Goal: Communication & Community: Ask a question

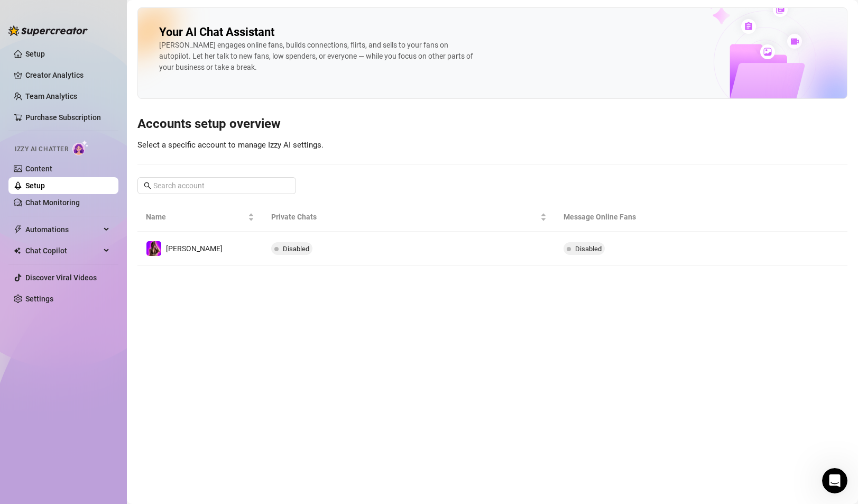
scroll to position [1135, 0]
click at [52, 171] on link "Content" at bounding box center [38, 168] width 27 height 8
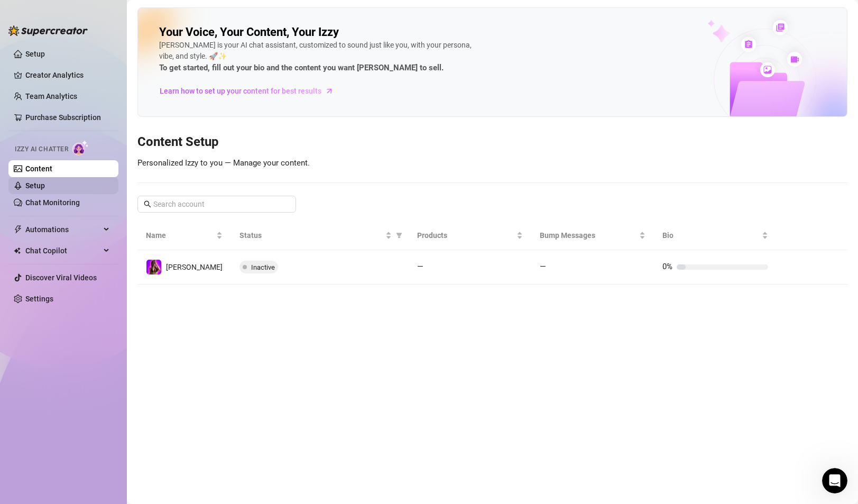
click at [45, 182] on link "Setup" at bounding box center [35, 185] width 20 height 8
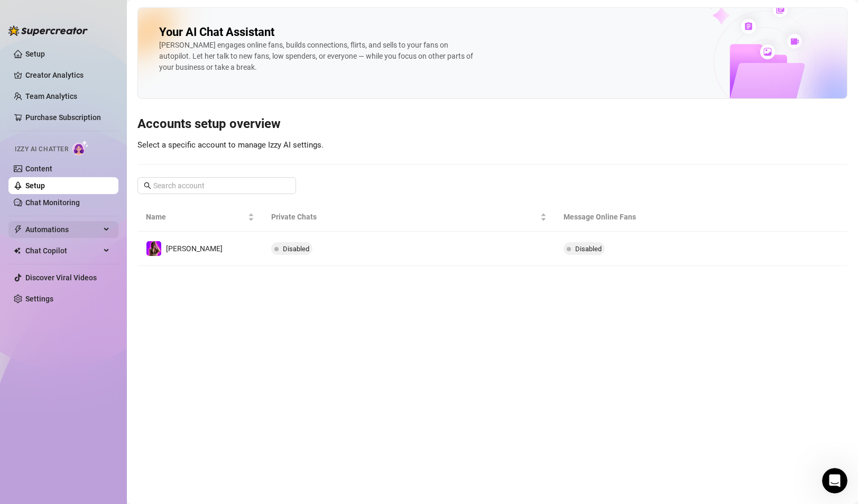
click at [62, 232] on span "Automations" at bounding box center [62, 229] width 75 height 17
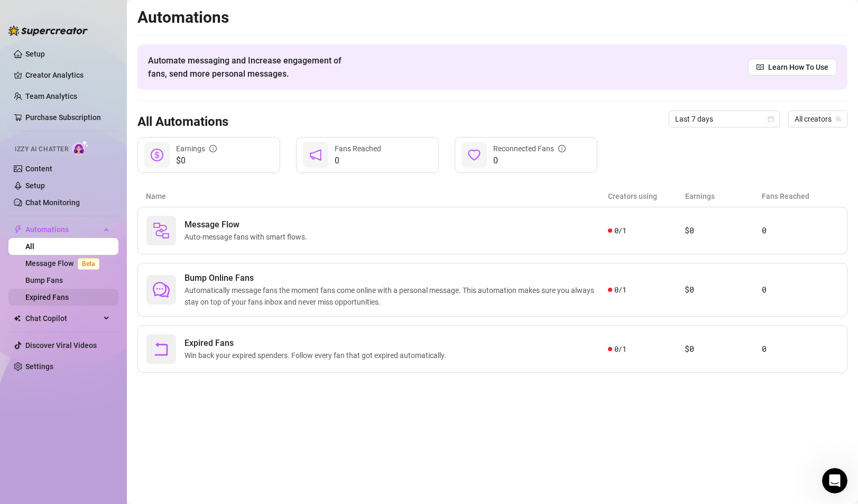
click at [65, 294] on link "Expired Fans" at bounding box center [46, 297] width 43 height 8
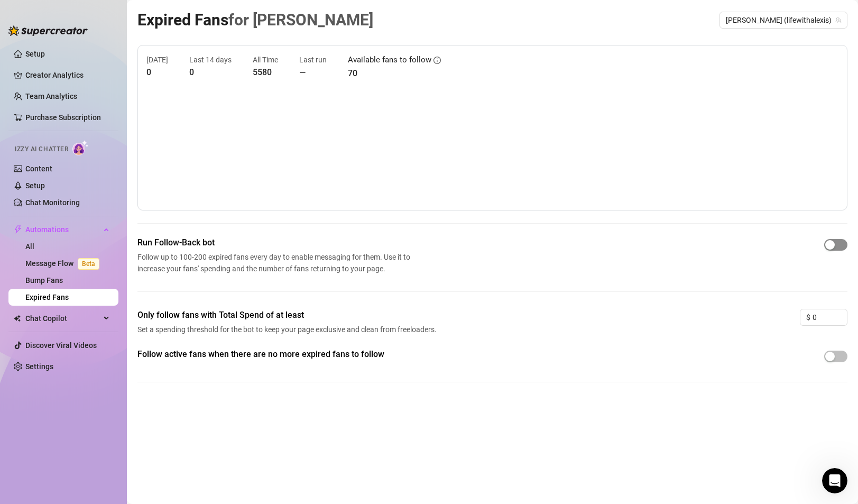
click at [838, 246] on span "button" at bounding box center [836, 245] width 23 height 12
drag, startPoint x: 364, startPoint y: 73, endPoint x: 339, endPoint y: 72, distance: 24.9
click at [339, 72] on div "[DATE] 0 Last 14 days 0 All Time 5580 Last run — Available fans to follow 70" at bounding box center [493, 67] width 692 height 26
click at [63, 285] on link "Bump Fans" at bounding box center [44, 280] width 38 height 8
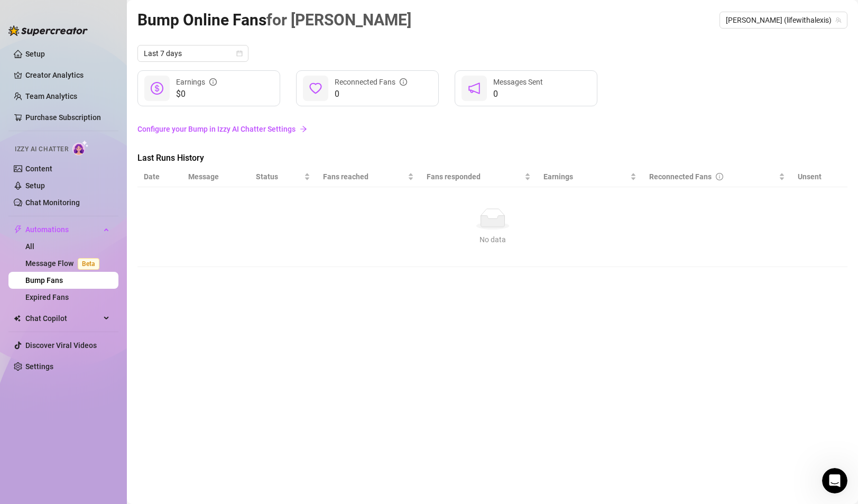
click at [59, 276] on link "Bump Fans" at bounding box center [44, 280] width 38 height 8
click at [56, 259] on link "Message Flow Beta" at bounding box center [64, 263] width 78 height 8
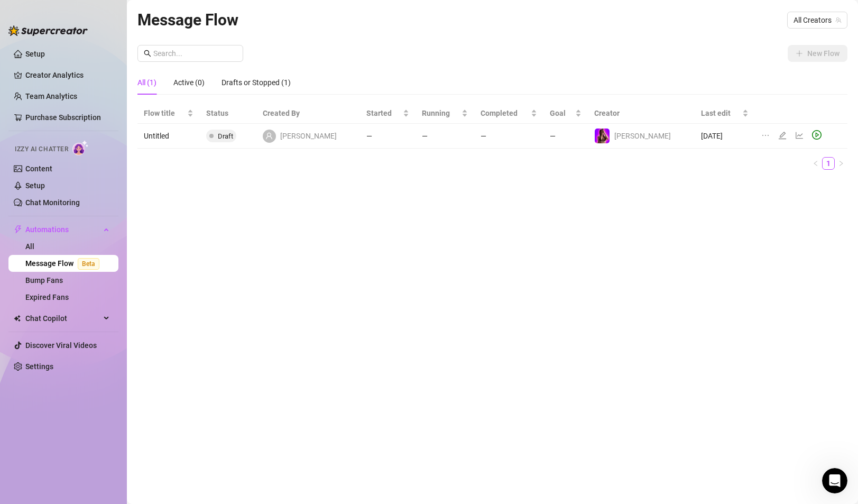
click at [70, 261] on link "Message Flow Beta" at bounding box center [64, 263] width 78 height 8
click at [365, 138] on td "—" at bounding box center [388, 136] width 56 height 25
click at [779, 134] on icon "edit" at bounding box center [782, 135] width 7 height 7
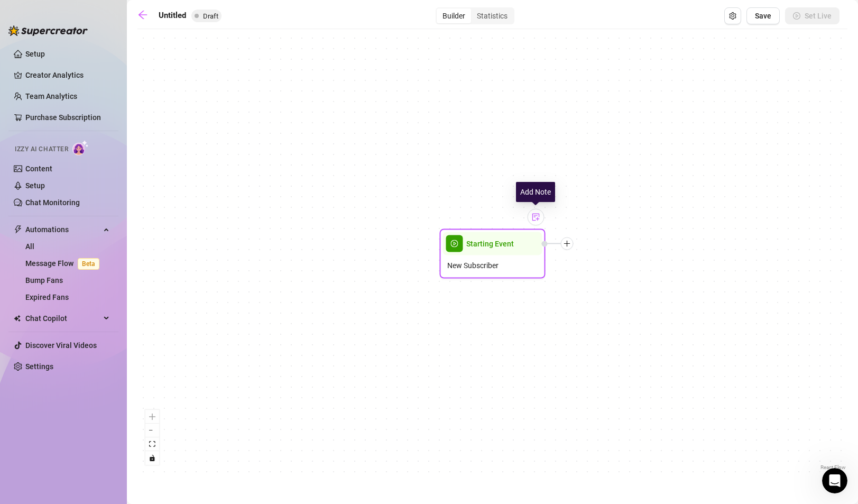
click at [538, 223] on div at bounding box center [536, 217] width 17 height 17
click at [491, 221] on div "Starting Event New Subscriber Note:" at bounding box center [493, 253] width 710 height 438
click at [486, 13] on div "Statistics" at bounding box center [492, 15] width 42 height 15
click at [474, 10] on input "Statistics" at bounding box center [474, 10] width 0 height 0
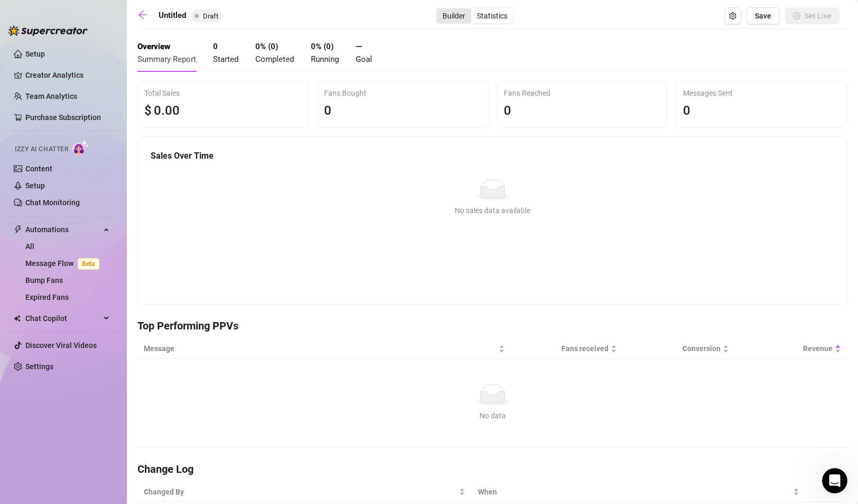
click at [449, 16] on div "Builder" at bounding box center [454, 15] width 34 height 15
click at [440, 10] on input "Builder" at bounding box center [440, 10] width 0 height 0
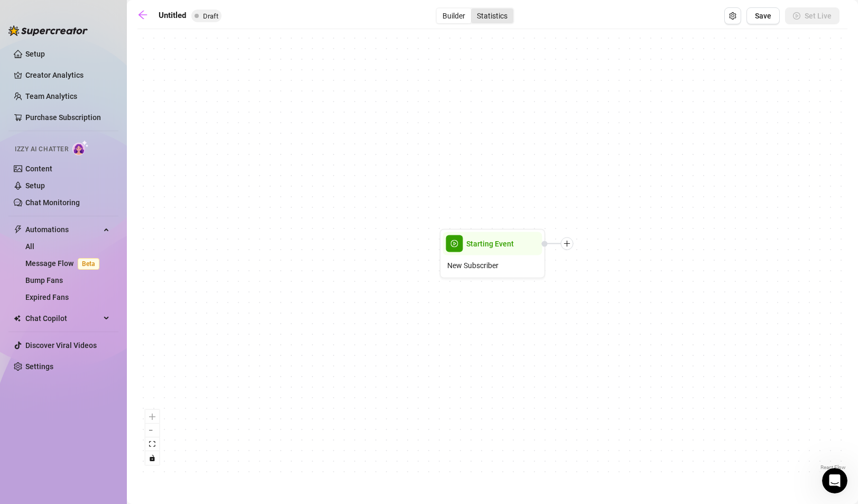
click at [491, 22] on div "Statistics" at bounding box center [492, 15] width 42 height 15
click at [474, 10] on input "Statistics" at bounding box center [474, 10] width 0 height 0
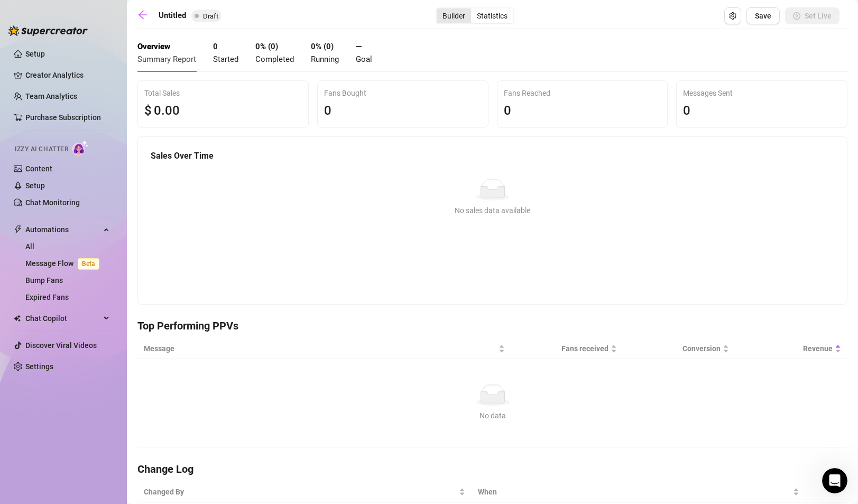
click at [456, 18] on div "Builder" at bounding box center [454, 15] width 34 height 15
click at [440, 10] on input "Builder" at bounding box center [440, 10] width 0 height 0
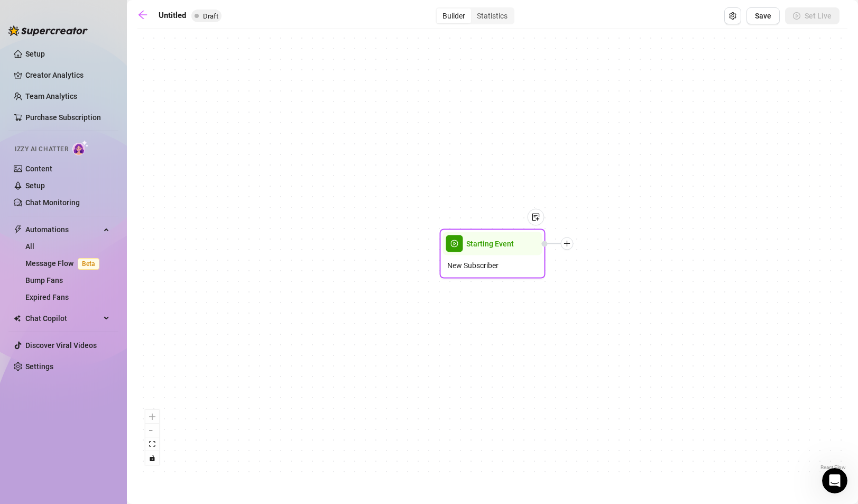
click at [493, 251] on div "Starting Event" at bounding box center [492, 243] width 99 height 23
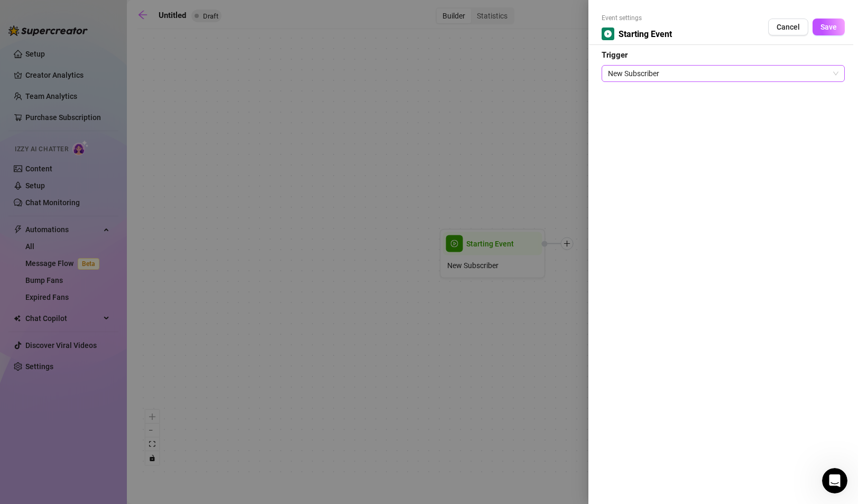
click at [684, 72] on span "New Subscriber" at bounding box center [723, 74] width 231 height 16
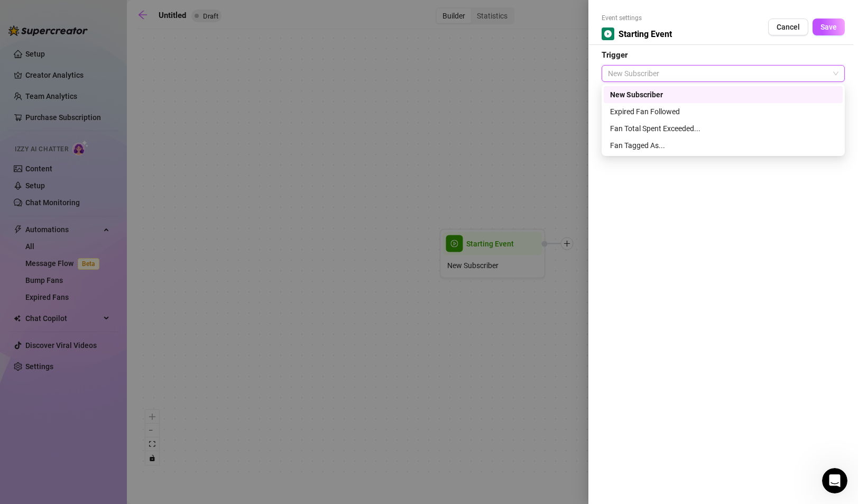
click at [578, 69] on div at bounding box center [429, 252] width 858 height 504
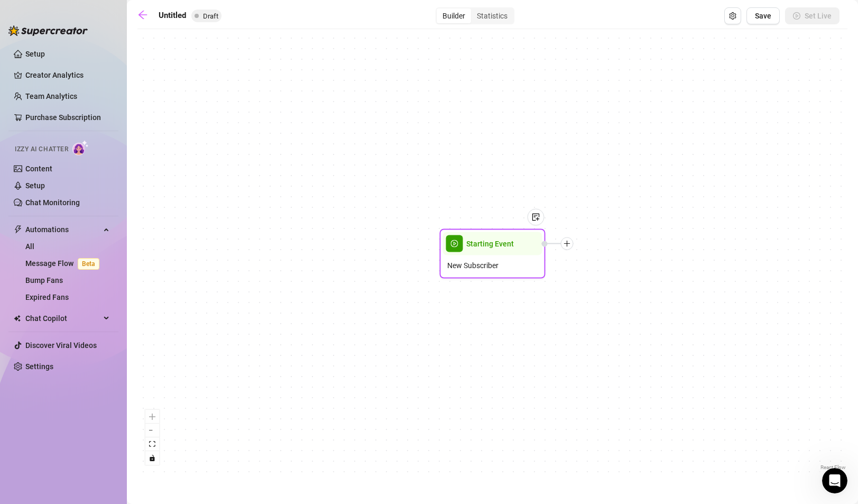
click at [520, 249] on div at bounding box center [531, 225] width 28 height 54
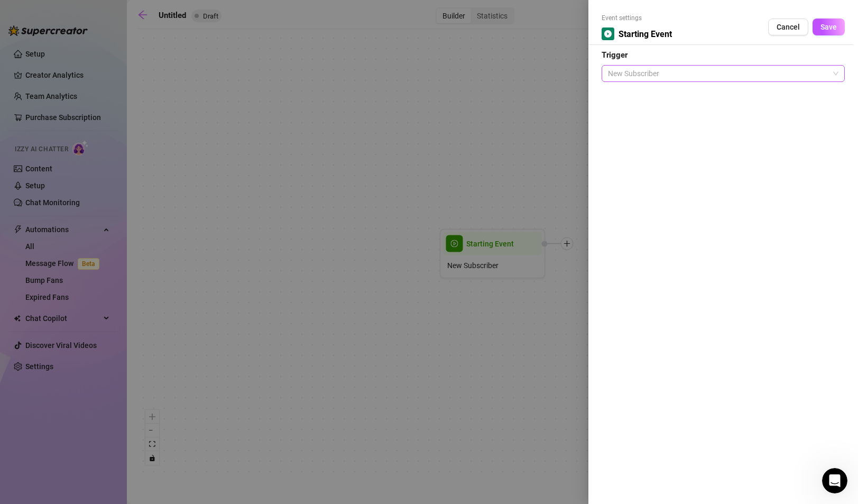
click at [629, 68] on span "New Subscriber" at bounding box center [723, 74] width 231 height 16
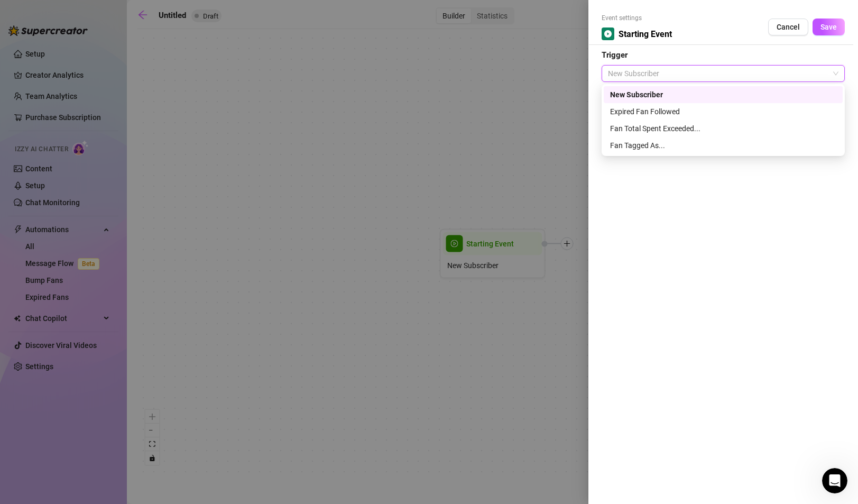
click at [547, 111] on div at bounding box center [429, 252] width 858 height 504
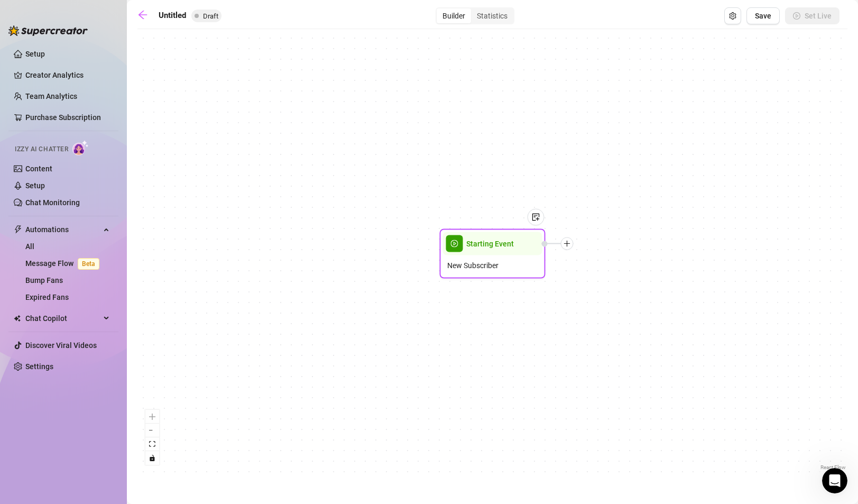
click at [565, 248] on div at bounding box center [567, 243] width 13 height 13
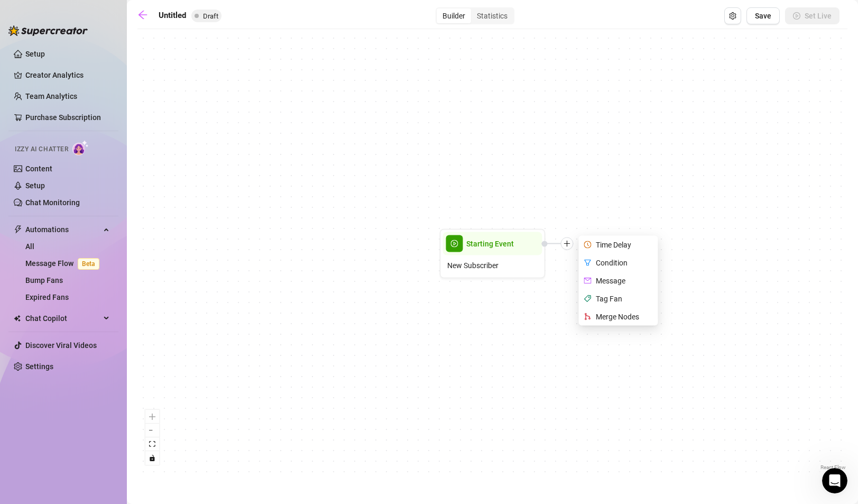
click at [538, 188] on div "Starting Event New Subscriber Time Delay Condition Message Tag Fan Merge Nodes" at bounding box center [493, 253] width 710 height 438
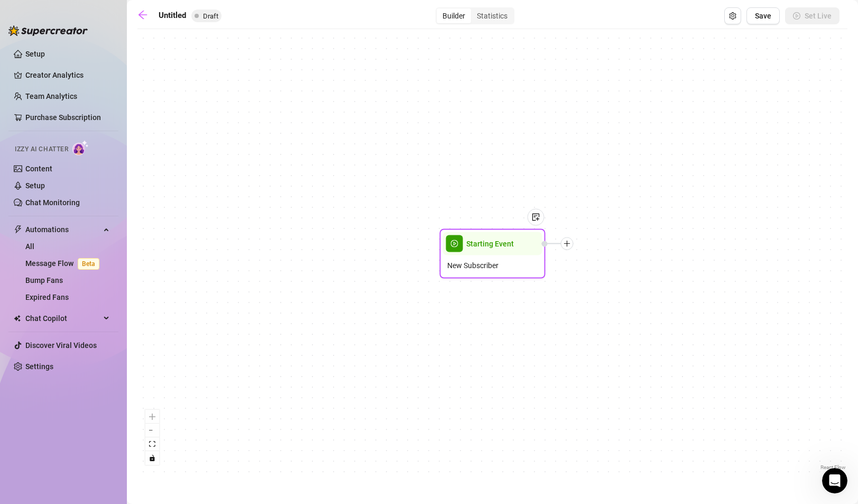
click at [505, 265] on div "New Subscriber" at bounding box center [492, 265] width 99 height 20
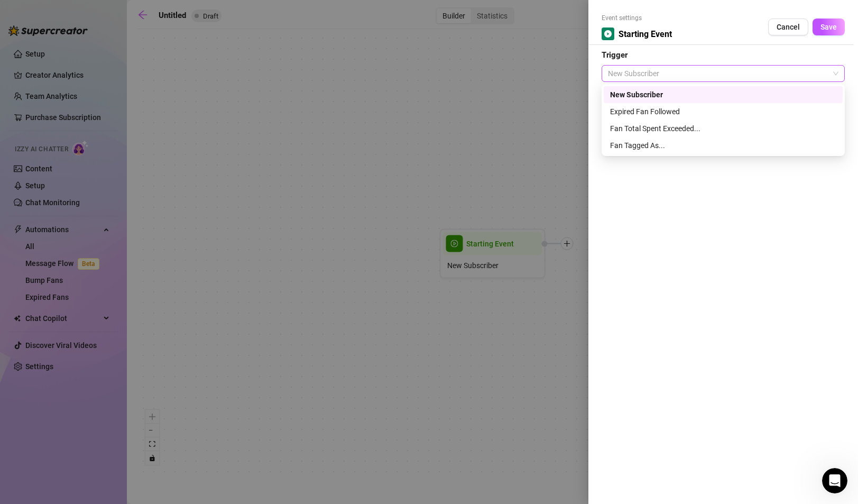
click at [634, 70] on span "New Subscriber" at bounding box center [723, 74] width 231 height 16
click at [662, 144] on div "Fan Tagged As..." at bounding box center [723, 146] width 226 height 12
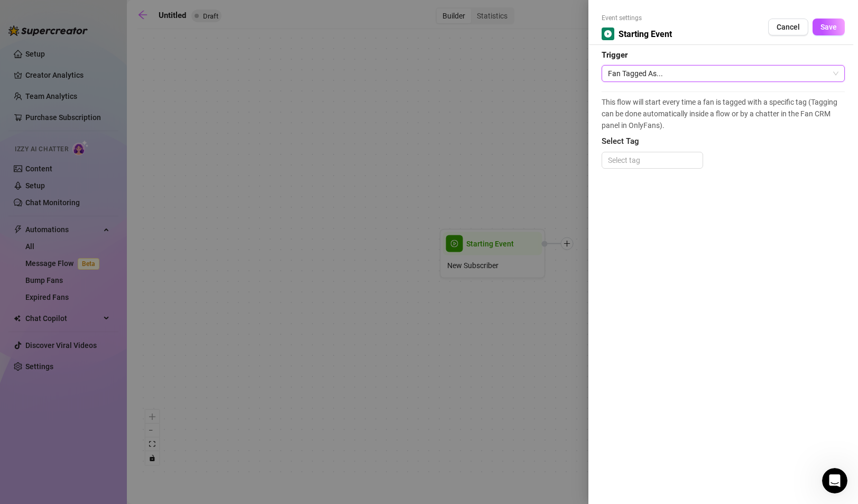
click at [216, 94] on div at bounding box center [429, 252] width 858 height 504
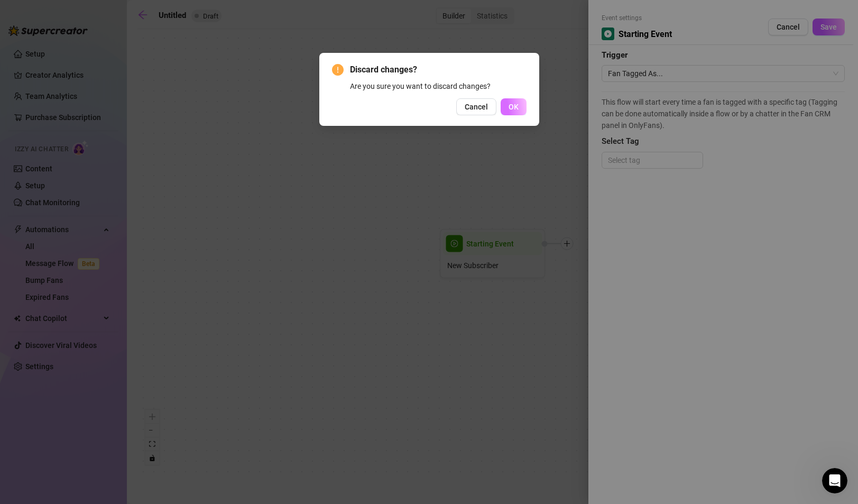
click at [516, 106] on span "OK" at bounding box center [514, 107] width 10 height 8
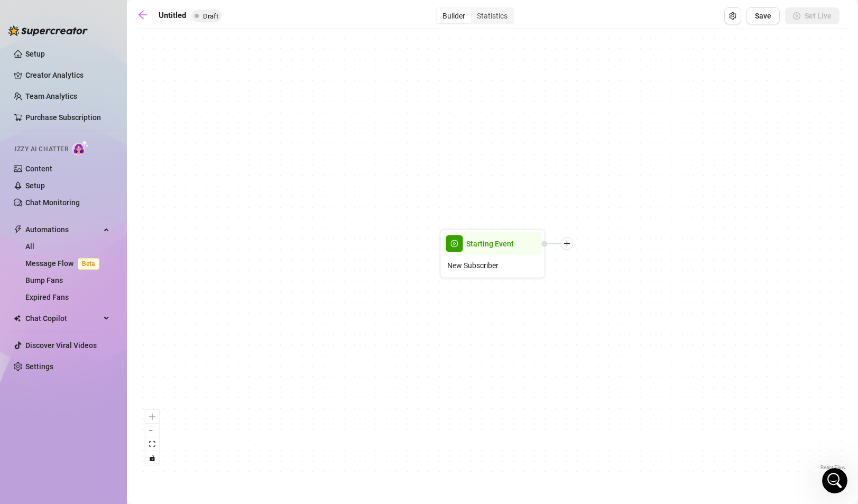
scroll to position [1290, 0]
click at [503, 268] on div "New Subscriber" at bounding box center [492, 265] width 99 height 20
click at [516, 244] on div "Starting Event" at bounding box center [492, 243] width 99 height 23
click at [522, 255] on div "New Subscriber" at bounding box center [492, 265] width 99 height 20
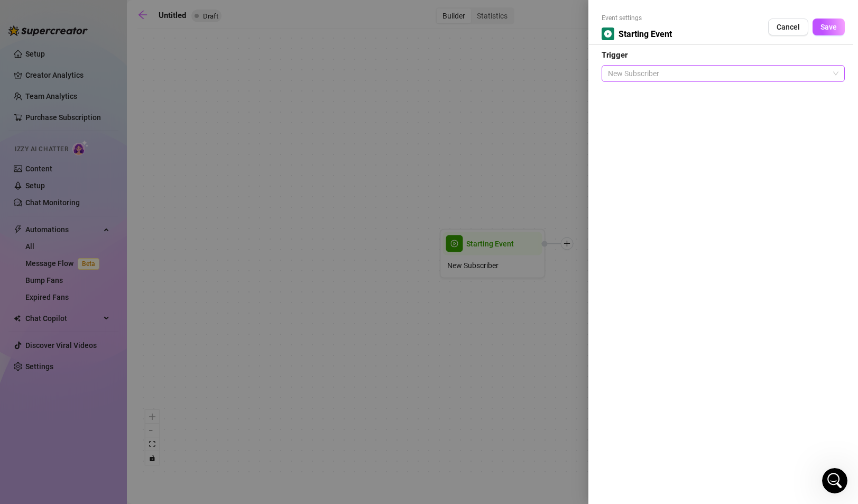
click at [683, 71] on span "New Subscriber" at bounding box center [723, 74] width 231 height 16
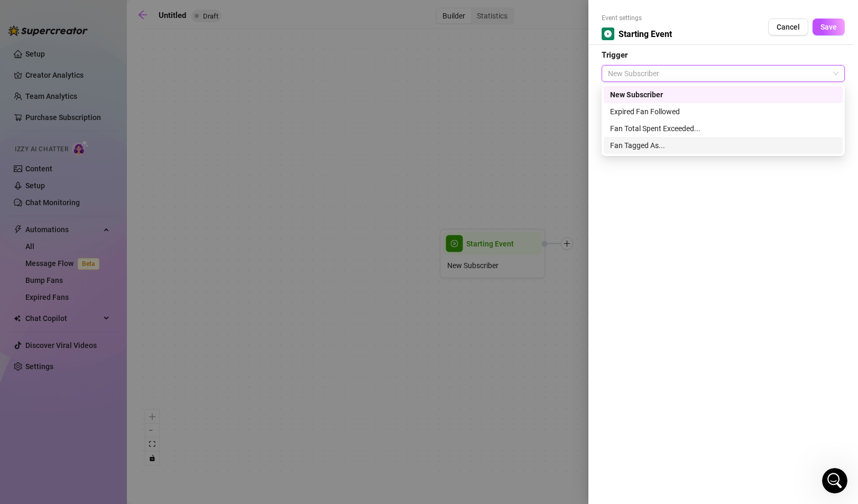
click at [673, 144] on div "Fan Tagged As..." at bounding box center [723, 146] width 226 height 12
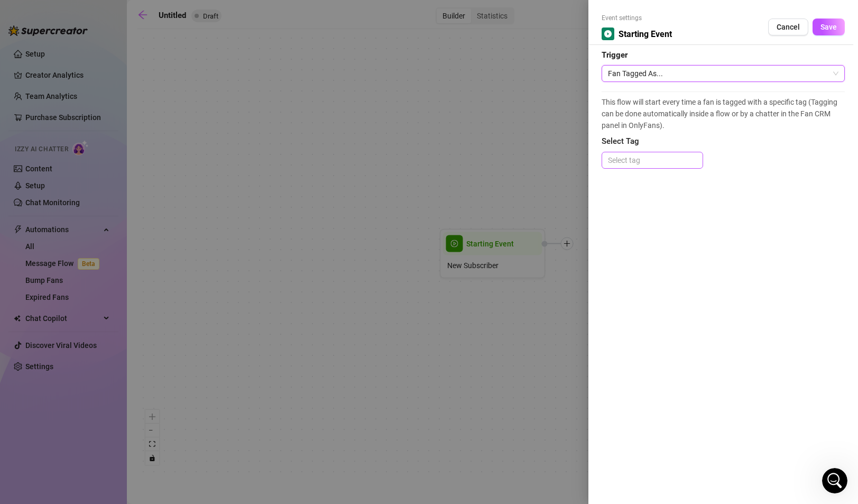
click at [662, 154] on div at bounding box center [652, 160] width 97 height 15
click at [646, 68] on span "Fan Tagged As..." at bounding box center [723, 74] width 231 height 16
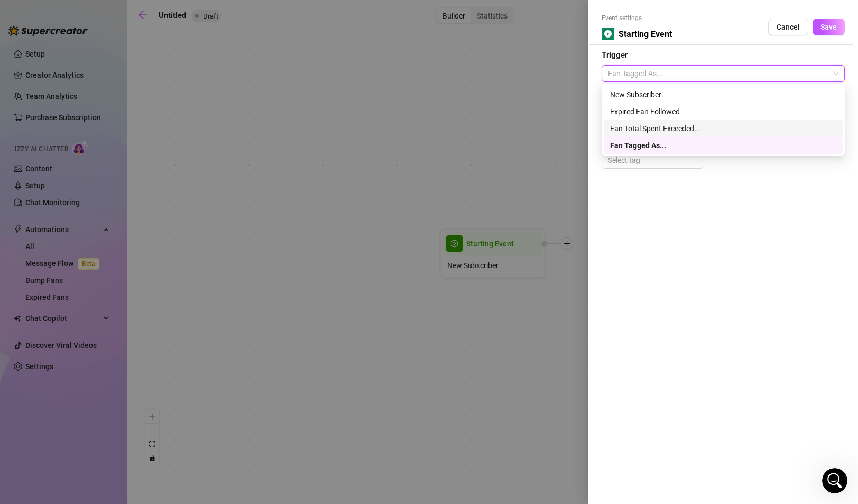
click at [678, 128] on div "Fan Total Spent Exceeded..." at bounding box center [723, 129] width 226 height 12
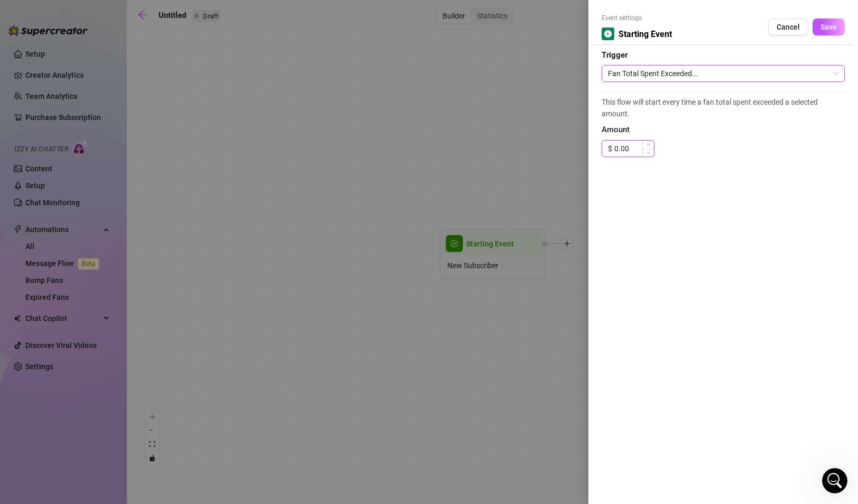
click at [636, 156] on input "0.00" at bounding box center [635, 149] width 40 height 16
drag, startPoint x: 629, startPoint y: 149, endPoint x: 591, endPoint y: 149, distance: 38.6
click at [591, 149] on div "Event settings Starting Event Cancel Save Trigger Fan Total Spent Exceeded... T…" at bounding box center [724, 252] width 270 height 504
type input "25.00"
click at [827, 29] on span "Save" at bounding box center [829, 27] width 16 height 8
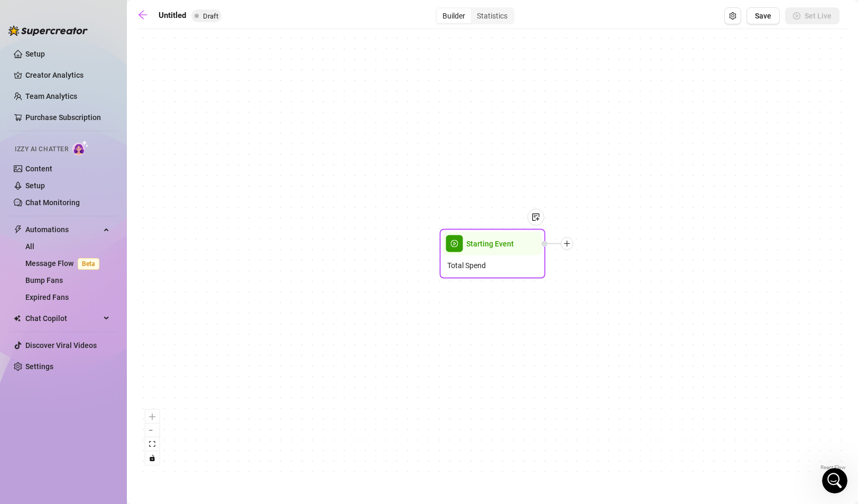
click at [569, 249] on div at bounding box center [567, 243] width 13 height 13
click at [606, 262] on div "Condition" at bounding box center [619, 263] width 77 height 18
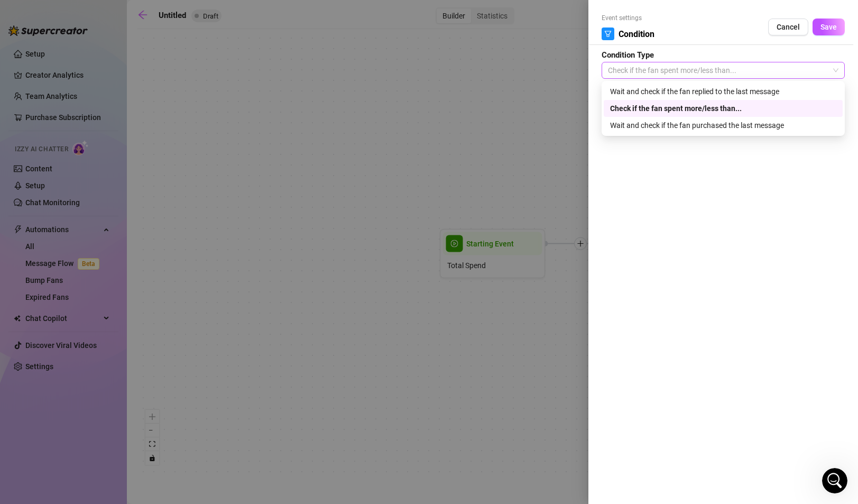
click at [655, 69] on span "Check if the fan spent more/less than..." at bounding box center [723, 70] width 231 height 16
click at [662, 70] on span "Check if the fan spent more/less than..." at bounding box center [723, 70] width 231 height 16
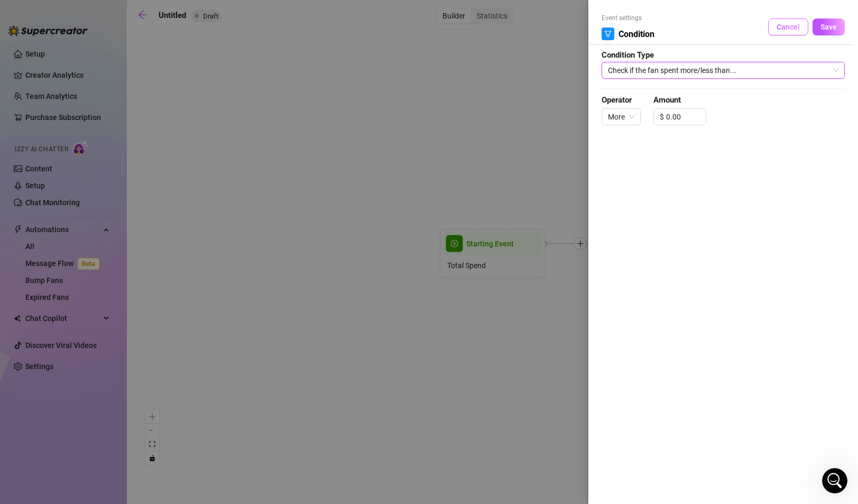
click at [781, 24] on span "Cancel" at bounding box center [788, 27] width 23 height 8
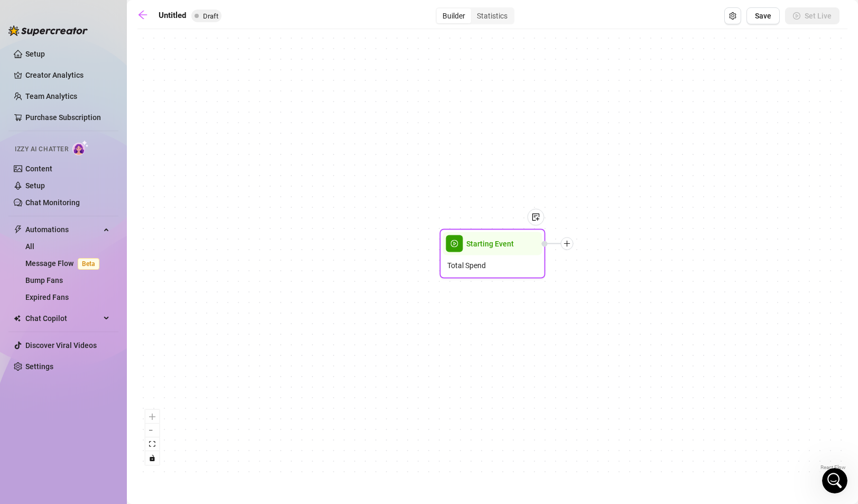
click at [570, 241] on icon "plus" at bounding box center [567, 243] width 7 height 7
click at [616, 297] on div "Tag Fan" at bounding box center [619, 299] width 77 height 18
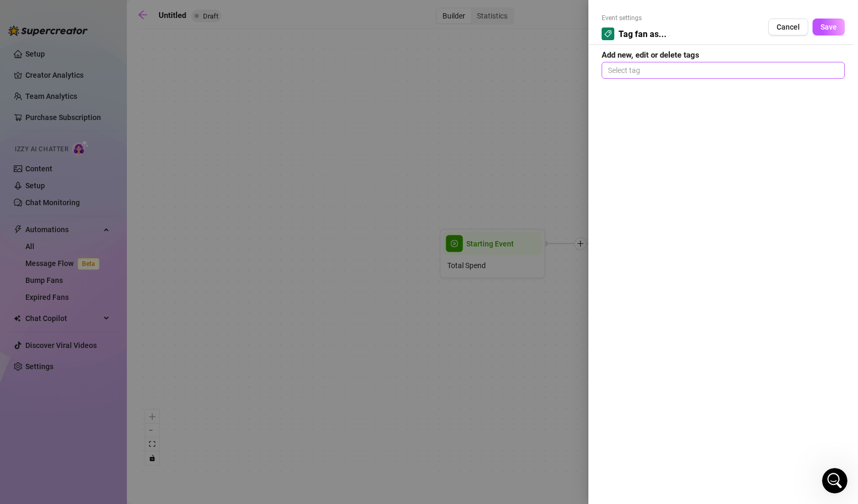
click at [700, 73] on div at bounding box center [723, 70] width 239 height 15
click at [779, 25] on span "Cancel" at bounding box center [788, 27] width 23 height 8
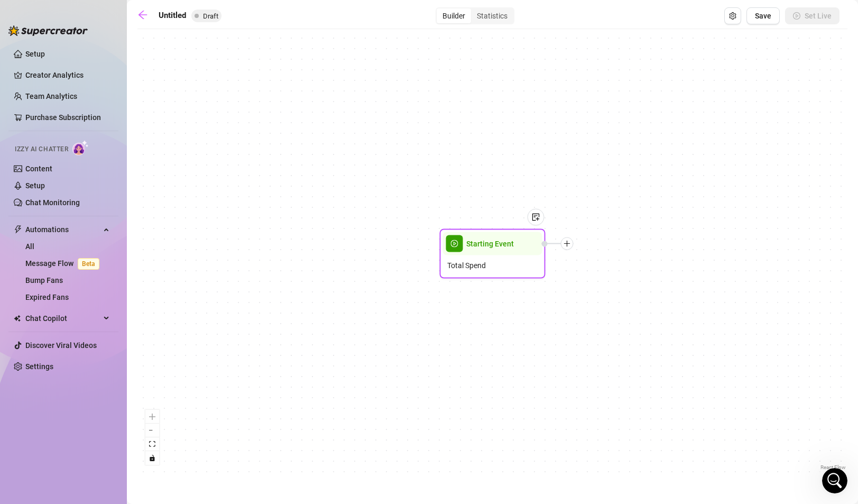
click at [568, 246] on icon "plus" at bounding box center [567, 243] width 7 height 7
click at [568, 241] on icon "plus" at bounding box center [567, 243] width 7 height 7
click at [608, 278] on div "Message" at bounding box center [619, 281] width 77 height 18
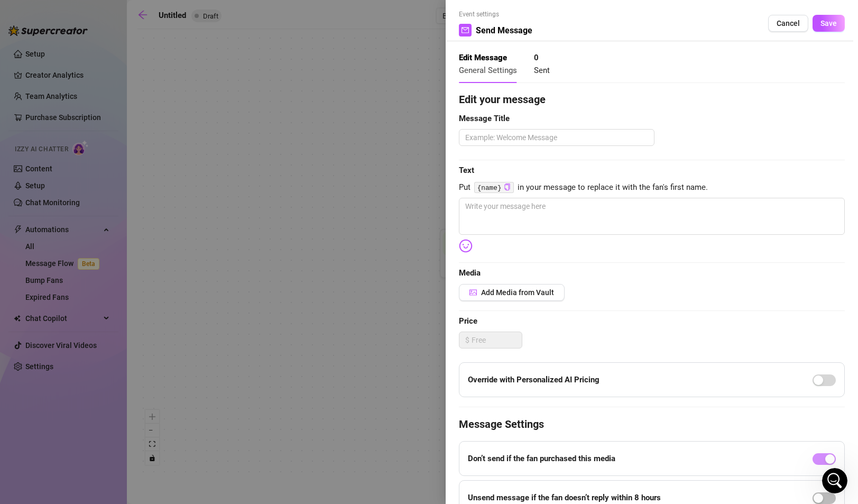
scroll to position [0, 0]
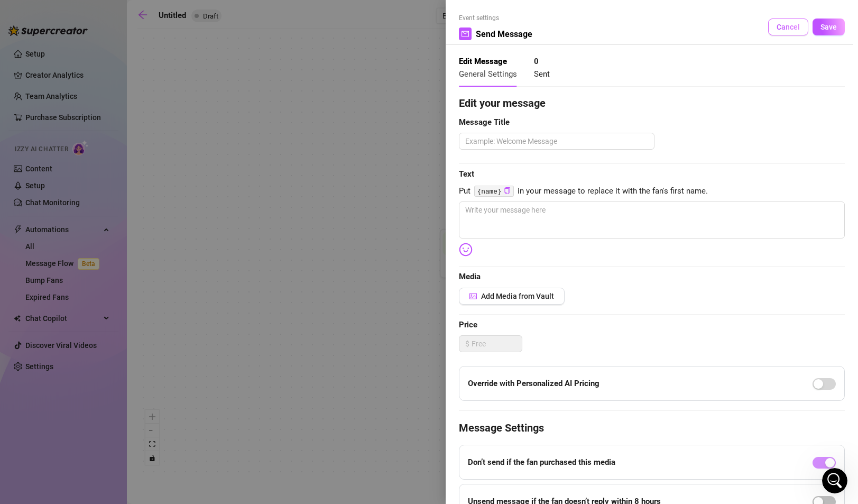
click at [783, 24] on span "Cancel" at bounding box center [788, 27] width 23 height 8
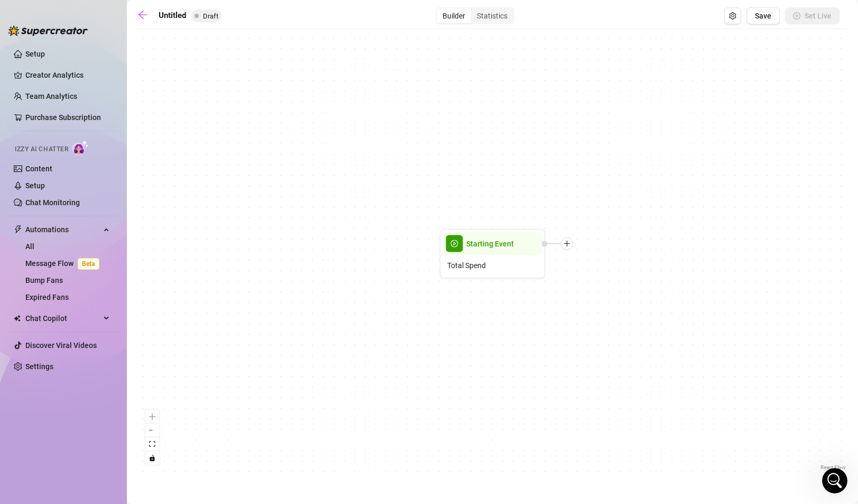
click at [146, 5] on main "Untitled Draft Builder Statistics Save Set Live Starting Event Total Spend Reac…" at bounding box center [493, 252] width 732 height 504
click at [142, 10] on icon "arrow-left" at bounding box center [143, 15] width 11 height 11
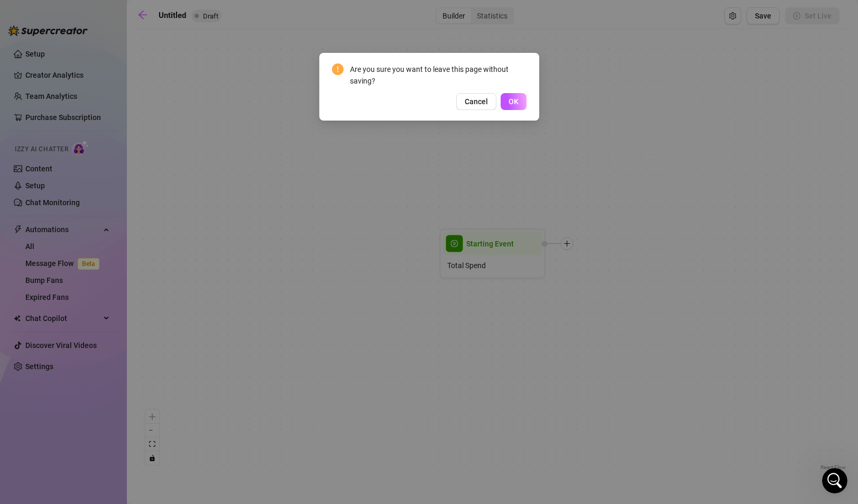
click at [499, 102] on div "Cancel OK" at bounding box center [429, 101] width 195 height 17
click at [513, 103] on span "OK" at bounding box center [514, 101] width 10 height 8
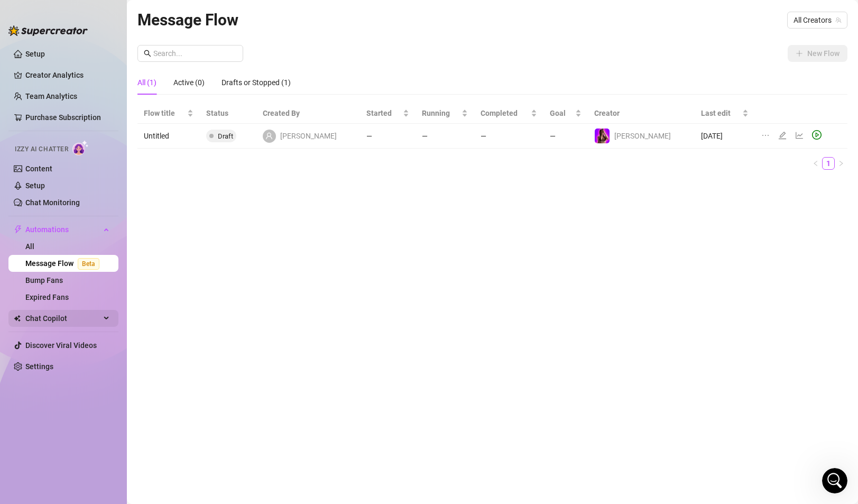
click at [100, 324] on span "Chat Copilot" at bounding box center [62, 318] width 75 height 17
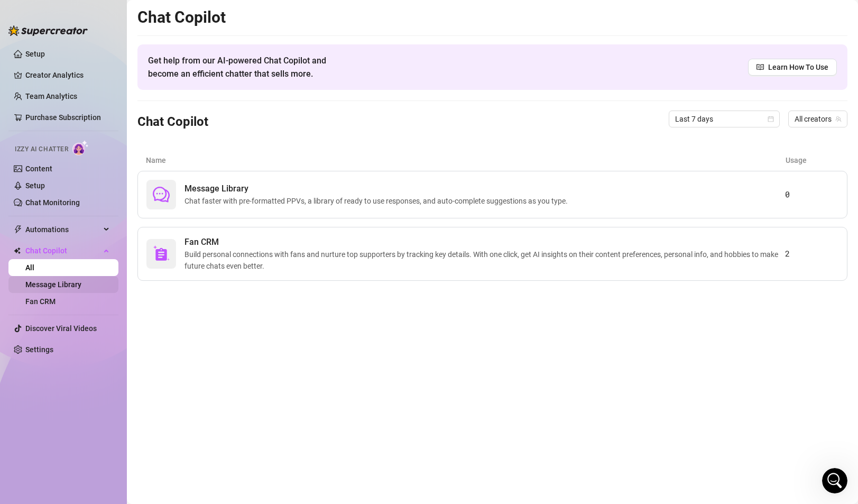
click at [66, 287] on link "Message Library" at bounding box center [53, 284] width 56 height 8
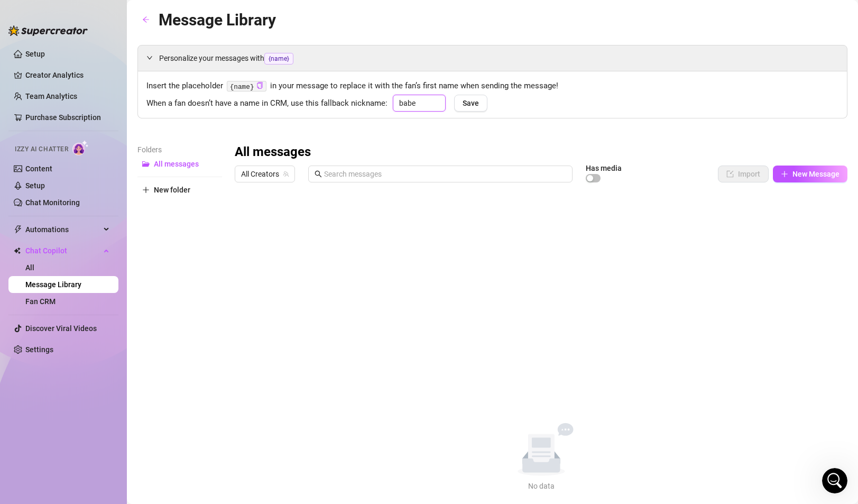
click at [414, 109] on input "babe" at bounding box center [419, 103] width 53 height 17
click at [360, 132] on div "Personalize your messages with {name} Insert the placeholder {name} in your mes…" at bounding box center [493, 268] width 710 height 447
click at [170, 193] on span "New folder" at bounding box center [172, 190] width 36 height 8
click at [172, 186] on input "text" at bounding box center [180, 180] width 85 height 17
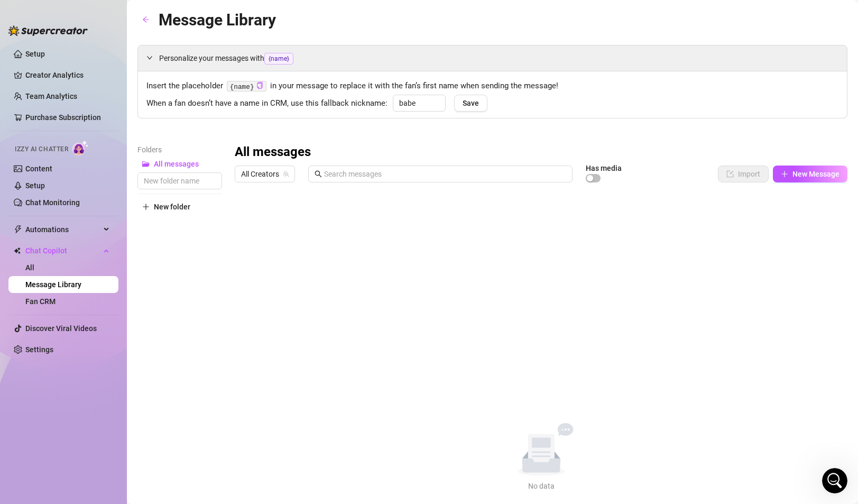
click at [348, 219] on div "All messages All Creators Has media Import New Message Title Text Media $ AI Pr…" at bounding box center [541, 318] width 613 height 348
click at [786, 176] on icon "plus" at bounding box center [784, 173] width 7 height 7
type textarea "Type your message here..."
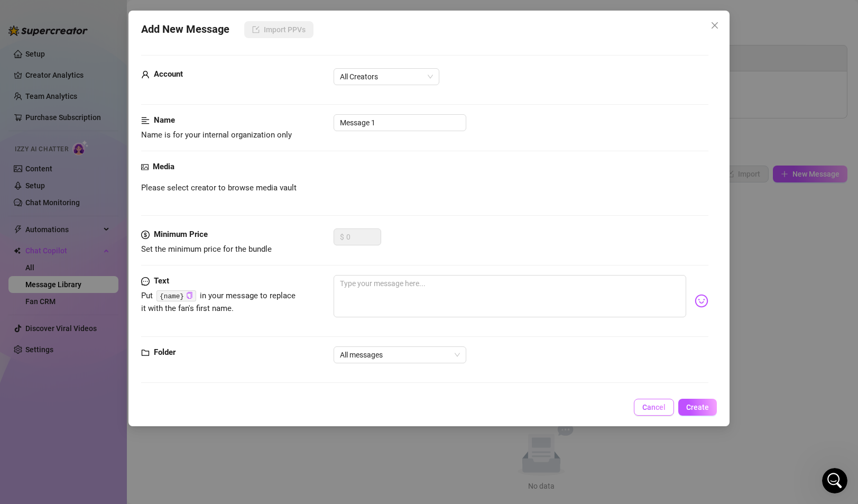
click at [662, 412] on button "Cancel" at bounding box center [654, 407] width 40 height 17
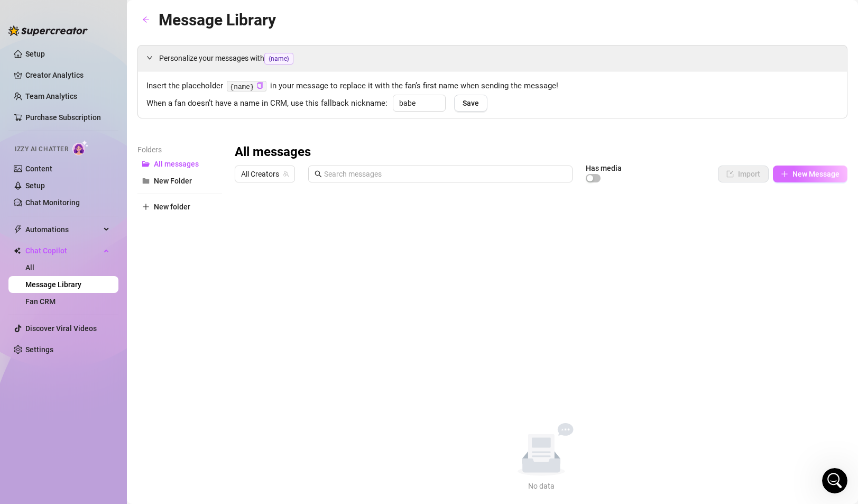
click at [789, 173] on button "New Message" at bounding box center [810, 174] width 75 height 17
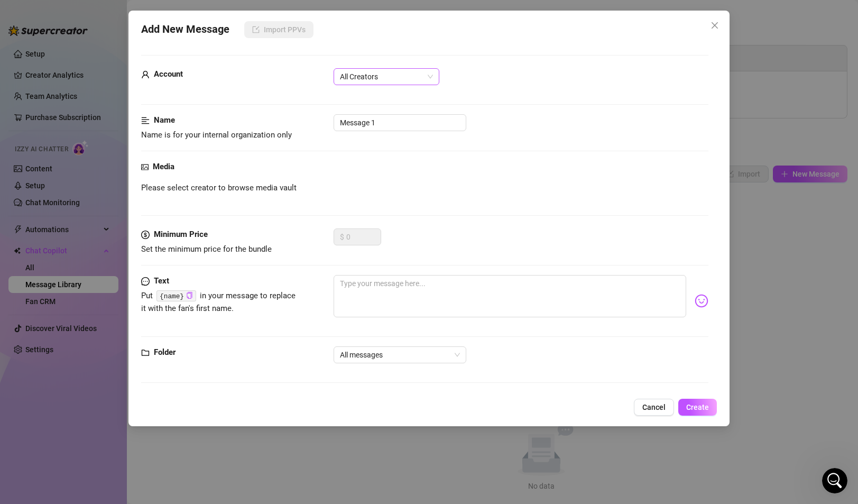
click at [373, 75] on span "All Creators" at bounding box center [386, 77] width 93 height 16
click at [374, 116] on div "[PERSON_NAME] (@lifewithalexis)" at bounding box center [386, 115] width 89 height 12
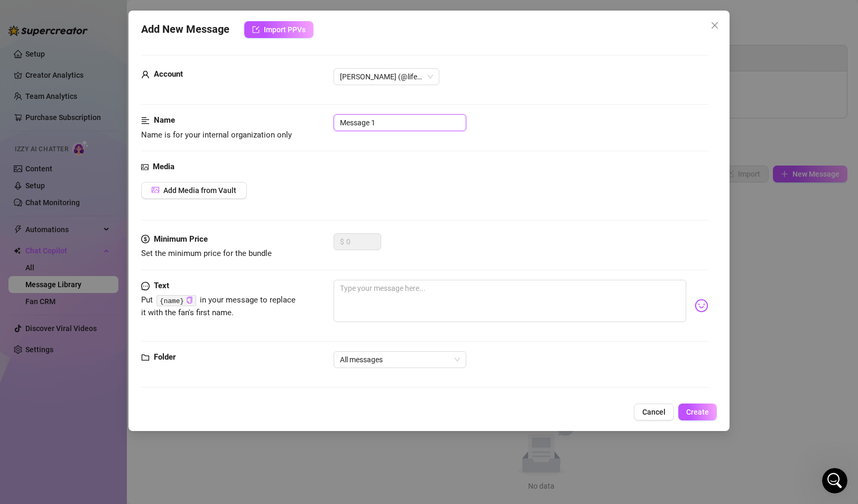
click at [374, 121] on input "Message 1" at bounding box center [400, 122] width 133 height 17
type input "Video 1"
click at [218, 195] on button "Add Media from Vault" at bounding box center [194, 190] width 106 height 17
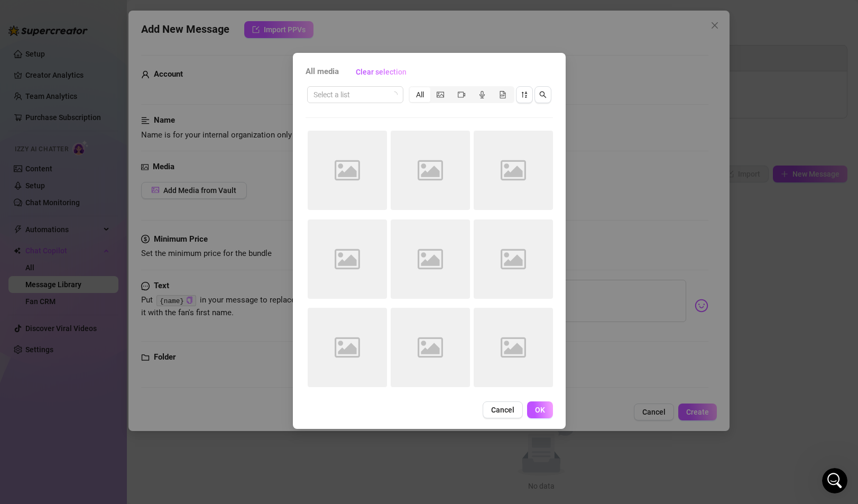
click at [367, 185] on div "Image placeholder" at bounding box center [347, 170] width 79 height 79
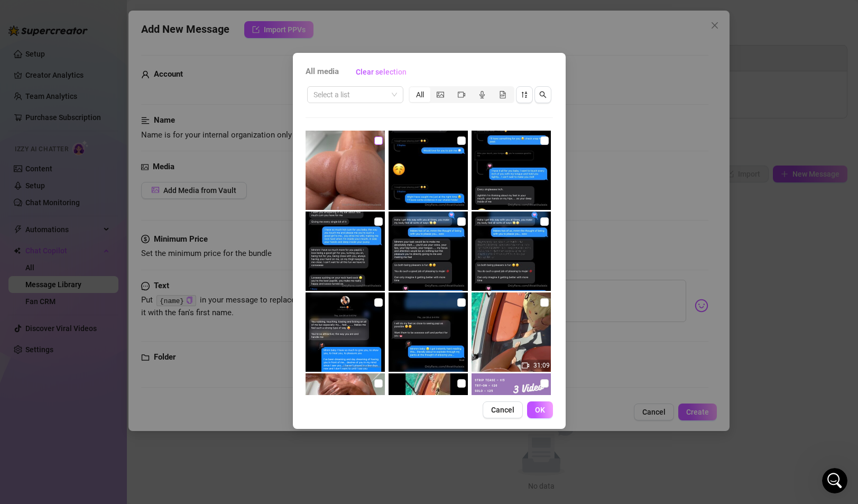
click at [377, 142] on input "checkbox" at bounding box center [378, 140] width 8 height 8
checkbox input "true"
click at [535, 407] on span "OK" at bounding box center [540, 410] width 10 height 8
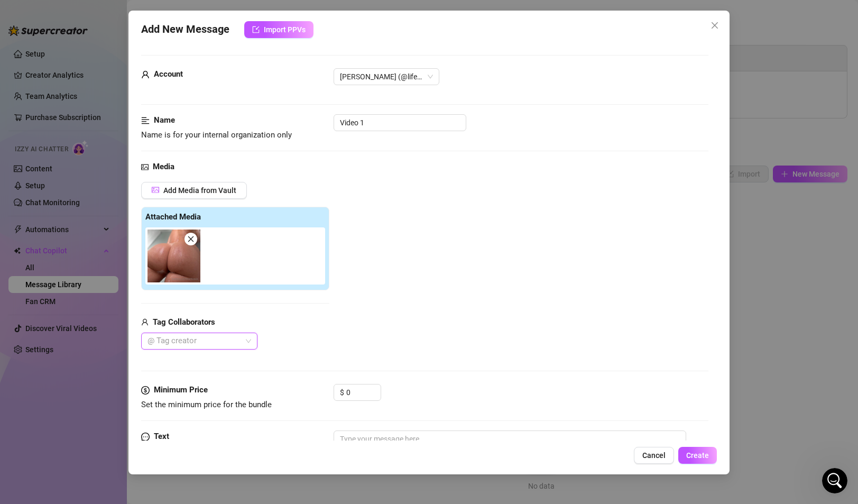
click at [444, 368] on div "Media Add Media from Vault Attached Media Tag Collaborators @ Tag creator" at bounding box center [424, 272] width 567 height 223
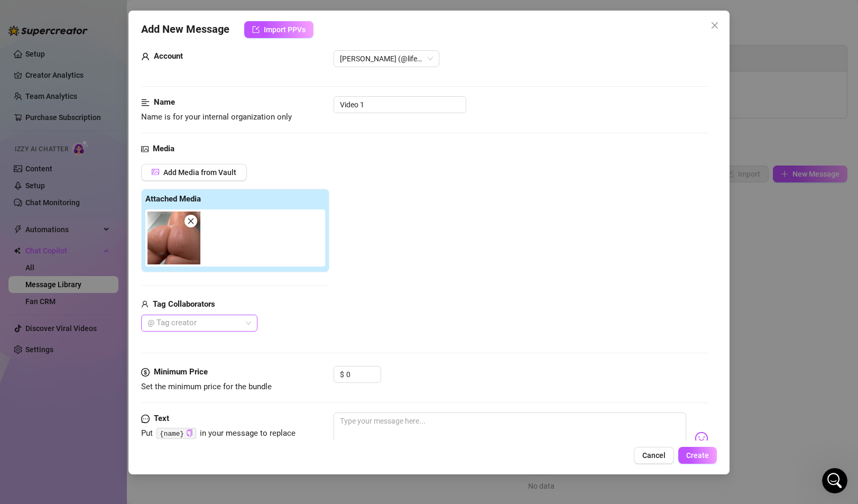
click at [239, 329] on div at bounding box center [193, 323] width 101 height 15
click at [303, 307] on div "Tag Collaborators" at bounding box center [235, 304] width 188 height 13
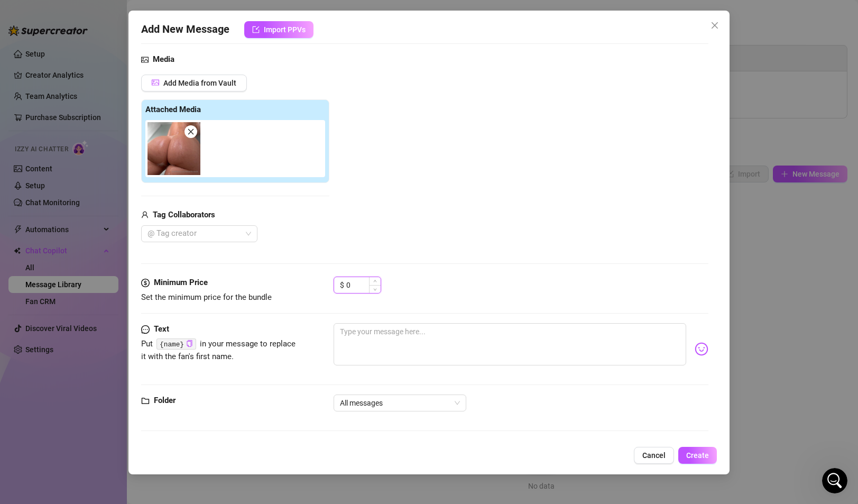
click at [362, 284] on input "0" at bounding box center [363, 285] width 34 height 16
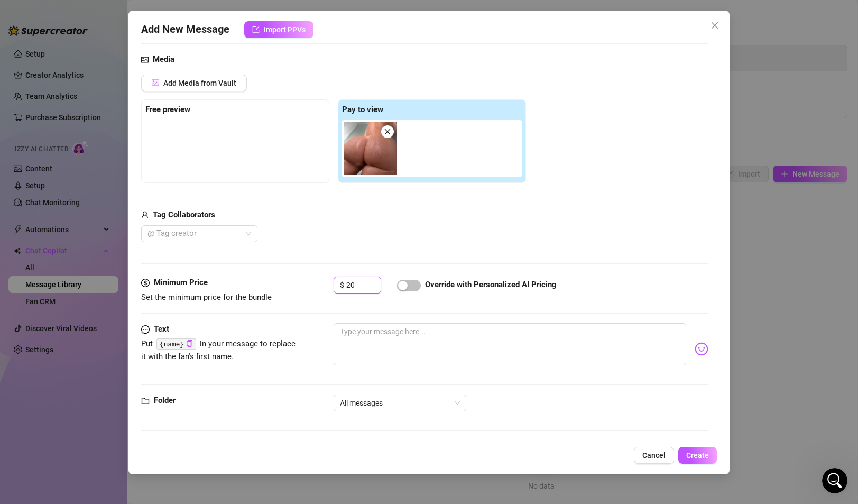
type input "20"
click at [369, 224] on div "Tag Collaborators @ Tag creator" at bounding box center [333, 226] width 385 height 34
click at [311, 341] on div "Text Put {name} in your message to replace it with the fan's first name." at bounding box center [424, 349] width 567 height 52
click at [399, 349] on textarea at bounding box center [510, 344] width 352 height 42
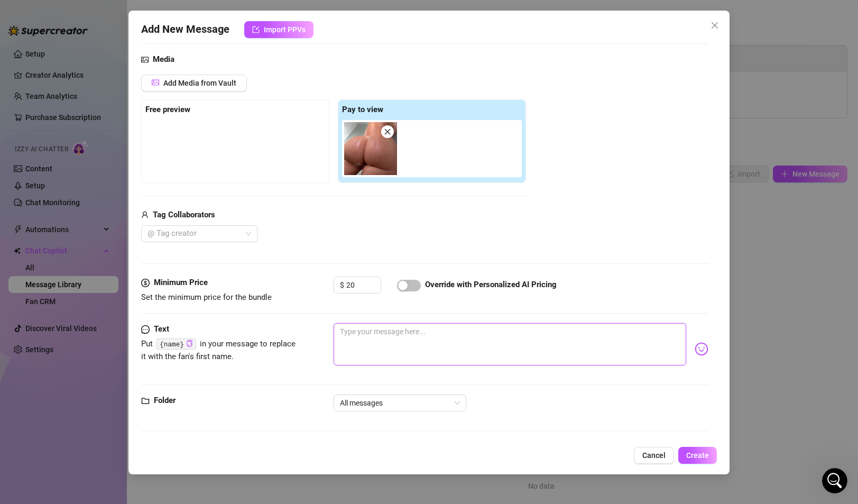
type textarea "t"
type textarea "te"
type textarea "tes"
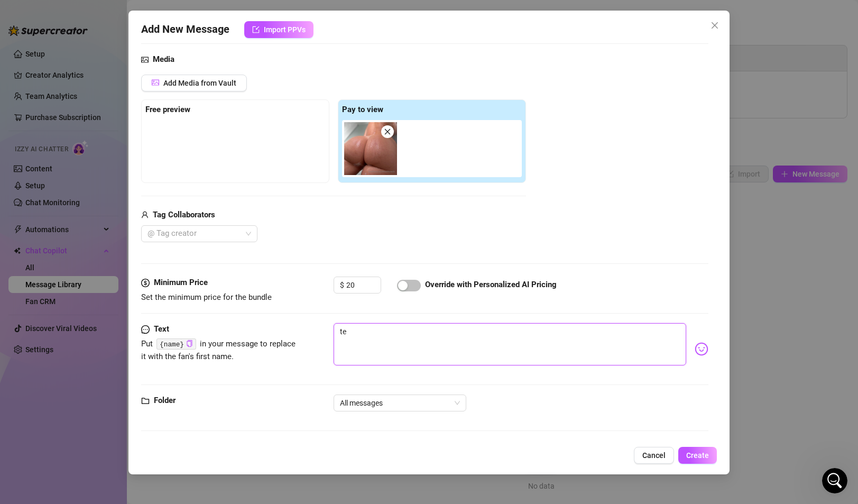
type textarea "tes"
type textarea "test"
type textarea "testi"
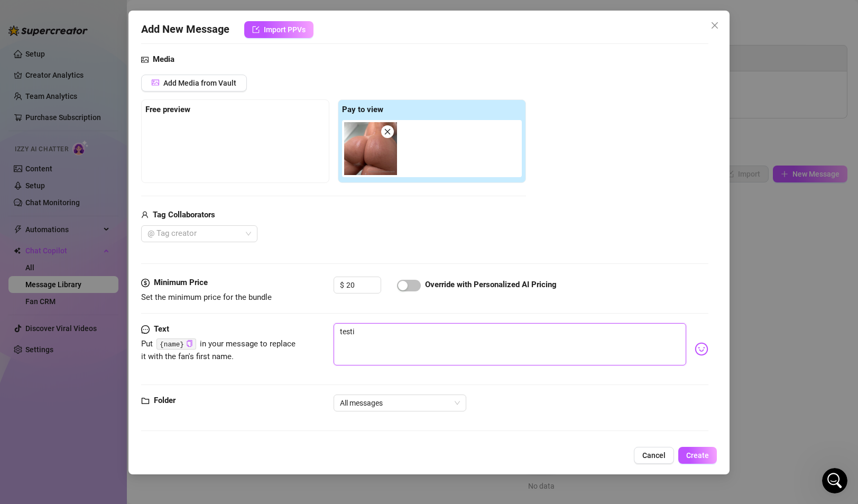
type textarea "testin"
type textarea "testing"
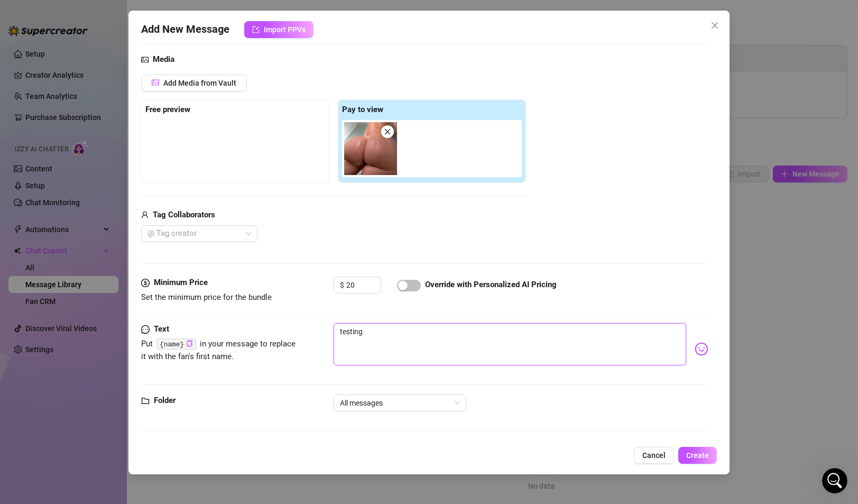
type textarea "testing"
type textarea "testing m"
type textarea "testing my"
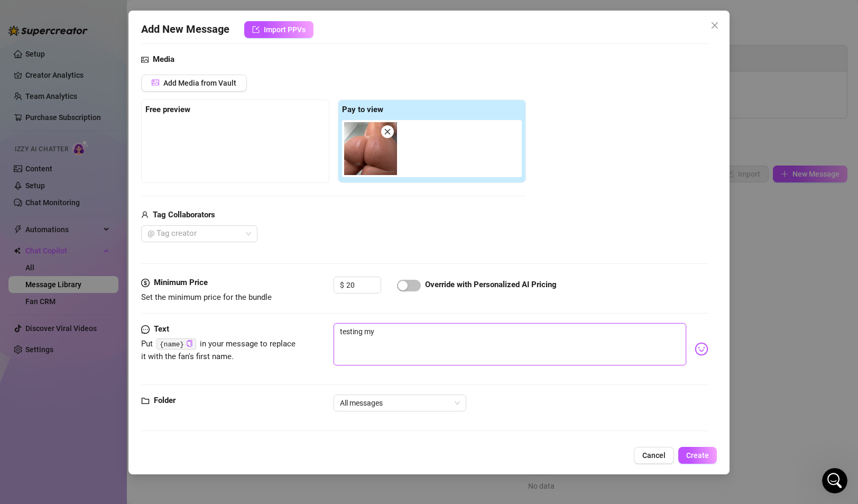
type textarea "testing my"
type textarea "testing my n"
type textarea "testing my ne"
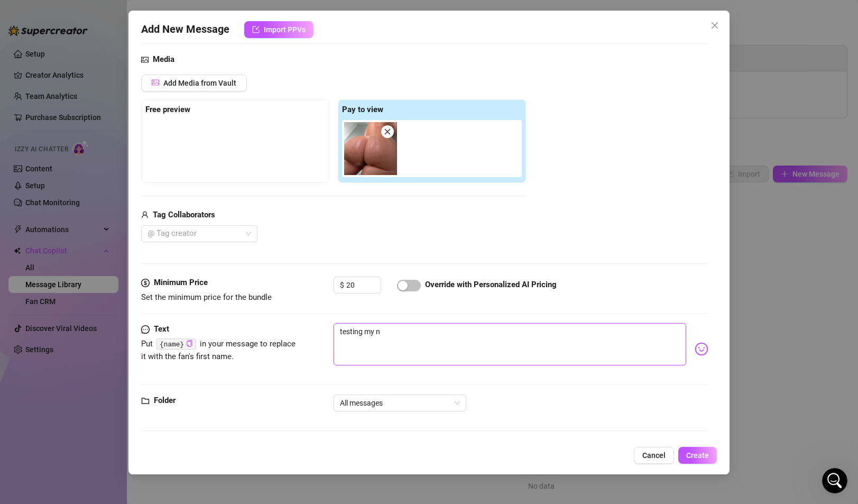
type textarea "testing my ne"
type textarea "testing my new"
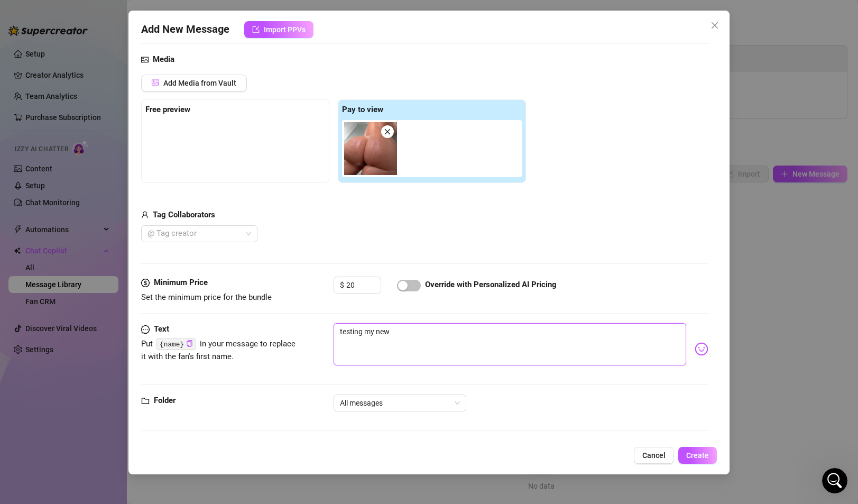
type textarea "testing my new p"
type textarea "testing my new pp"
type textarea "testing my new ppv"
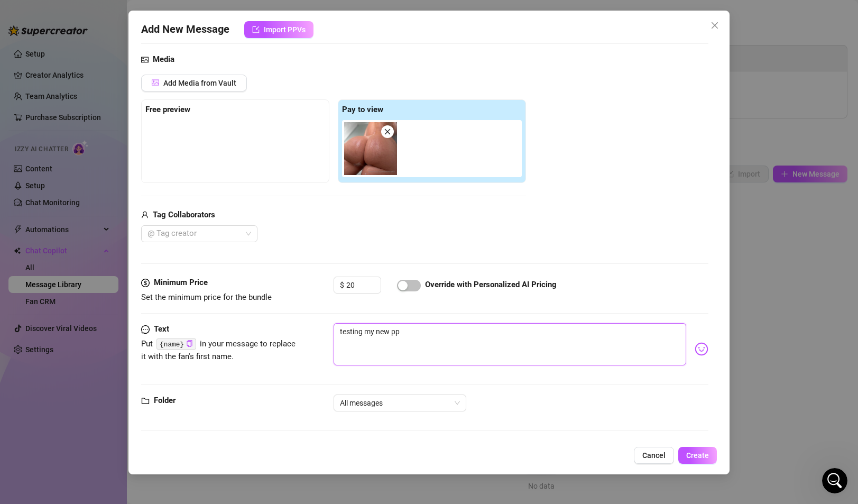
type textarea "testing my new ppv"
type textarea "testing my new ppv s"
type textarea "testing my new ppv se"
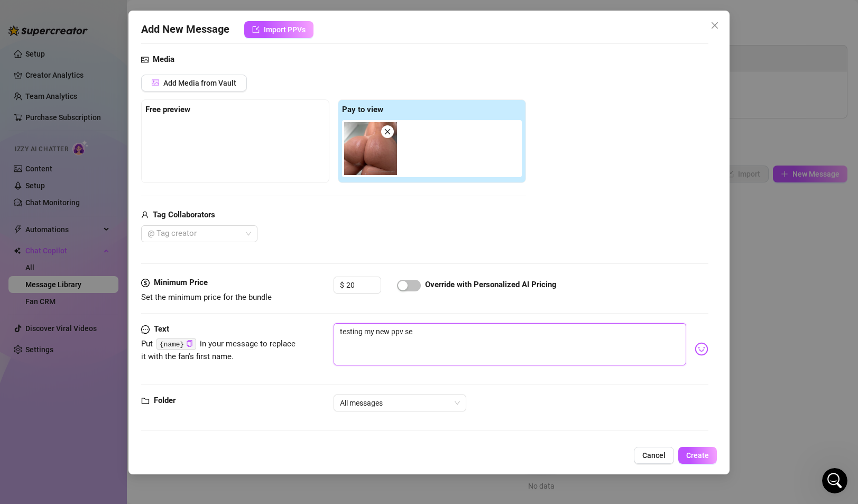
type textarea "testing my new ppv sen"
type textarea "testing my new ppv send"
type textarea "testing my new ppv sends"
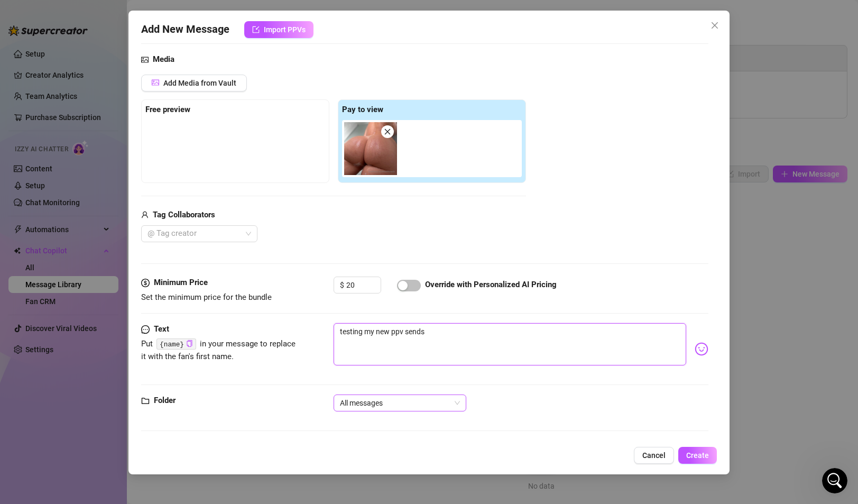
click at [394, 397] on span "All messages" at bounding box center [400, 403] width 120 height 16
type textarea "testing my new ppv sends"
click at [395, 385] on div at bounding box center [424, 385] width 567 height 1
click at [351, 398] on span "All messages" at bounding box center [400, 403] width 120 height 16
click at [359, 438] on div "New Folder" at bounding box center [400, 441] width 116 height 12
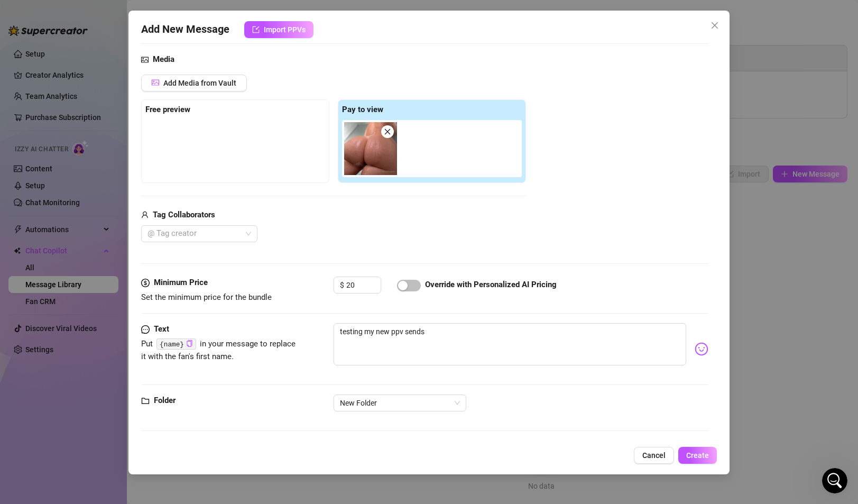
click at [537, 403] on div "New Folder" at bounding box center [521, 403] width 374 height 17
click at [706, 455] on span "Create" at bounding box center [698, 455] width 23 height 8
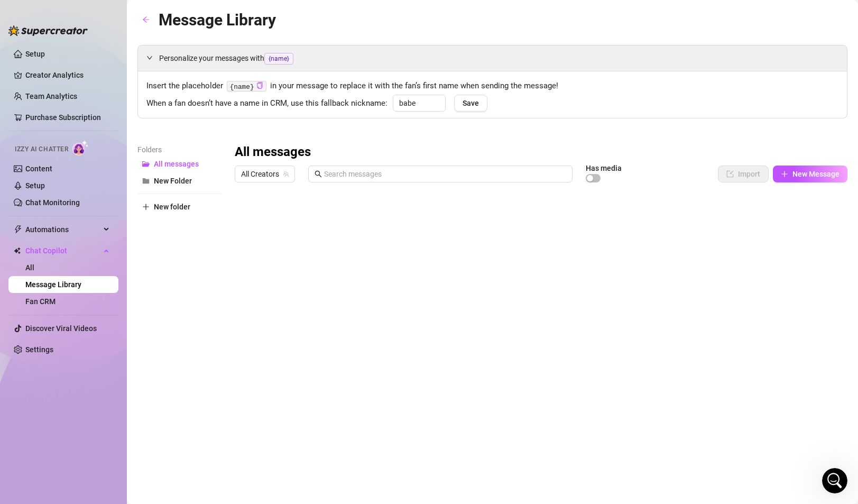
click at [246, 218] on div at bounding box center [541, 305] width 613 height 236
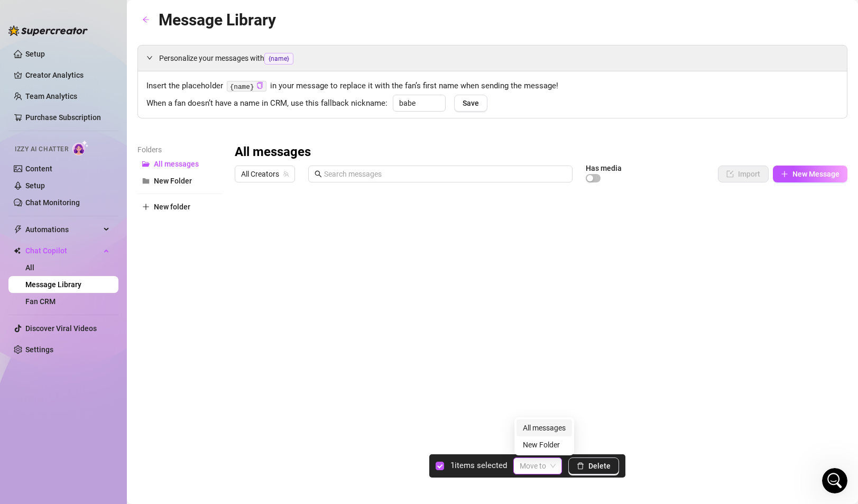
click at [540, 470] on input "search" at bounding box center [533, 466] width 26 height 16
click at [541, 470] on input "search" at bounding box center [533, 466] width 26 height 16
click at [437, 463] on input "checkbox" at bounding box center [440, 466] width 8 height 8
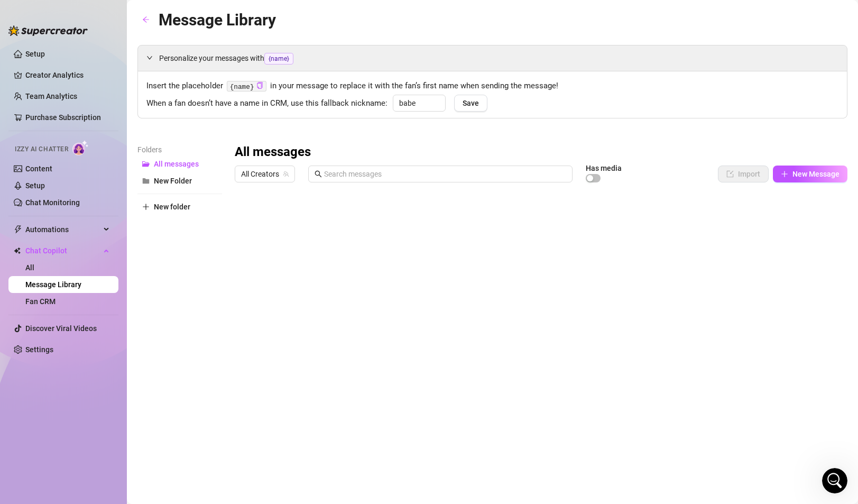
click at [376, 222] on div at bounding box center [541, 305] width 613 height 236
click at [264, 429] on div "Message Library Personalize your messages with {name} Insert the placeholder {n…" at bounding box center [493, 239] width 710 height 465
click at [599, 169] on article "Has media" at bounding box center [604, 168] width 36 height 6
click at [597, 179] on span "button" at bounding box center [593, 178] width 15 height 8
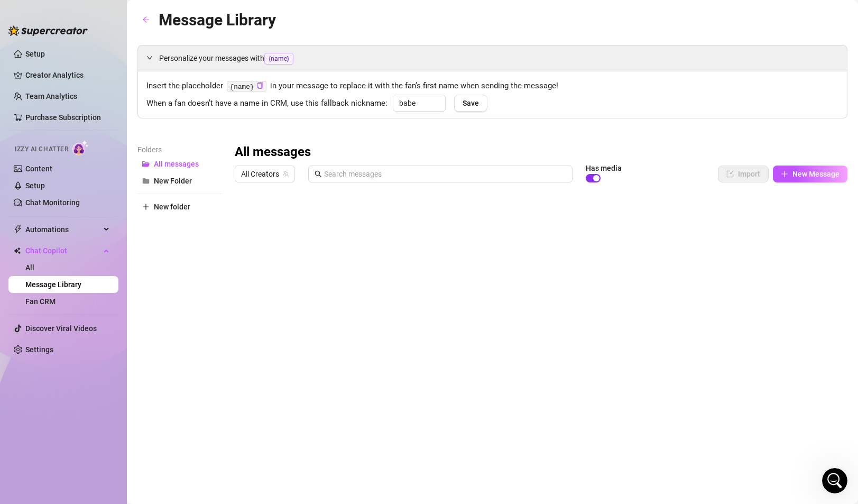
click at [597, 179] on div "button" at bounding box center [596, 178] width 6 height 6
click at [796, 120] on div "Personalize your messages with {name} Insert the placeholder {name} in your mes…" at bounding box center [493, 234] width 710 height 378
click at [208, 275] on div "Folders All messages New Folder New folder" at bounding box center [180, 283] width 85 height 279
click at [146, 23] on icon "arrow-left" at bounding box center [145, 19] width 7 height 7
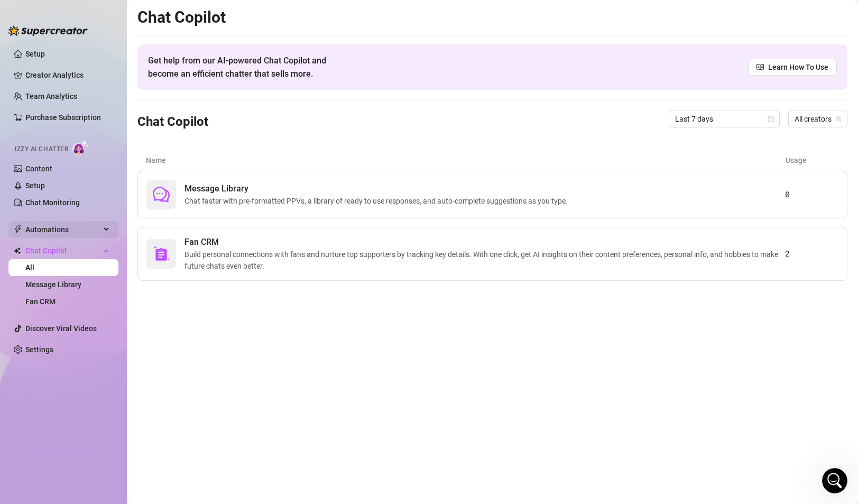
click at [78, 232] on span "Automations" at bounding box center [62, 229] width 75 height 17
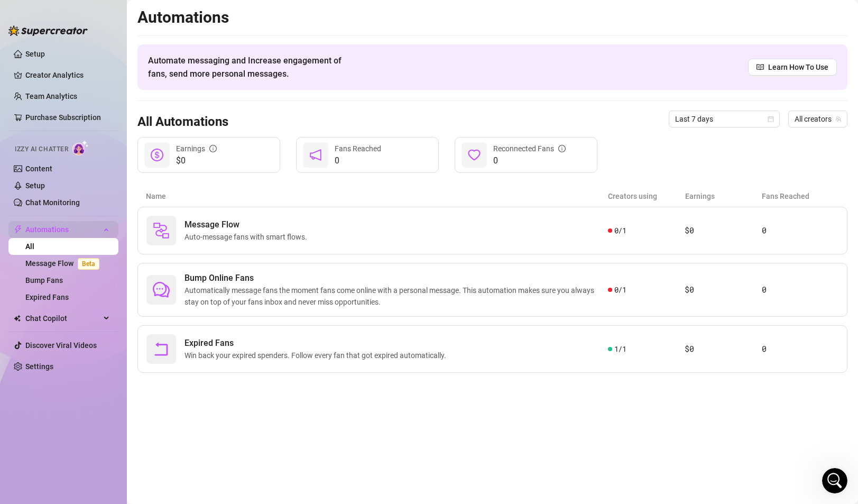
click at [77, 234] on span "Automations" at bounding box center [62, 229] width 75 height 17
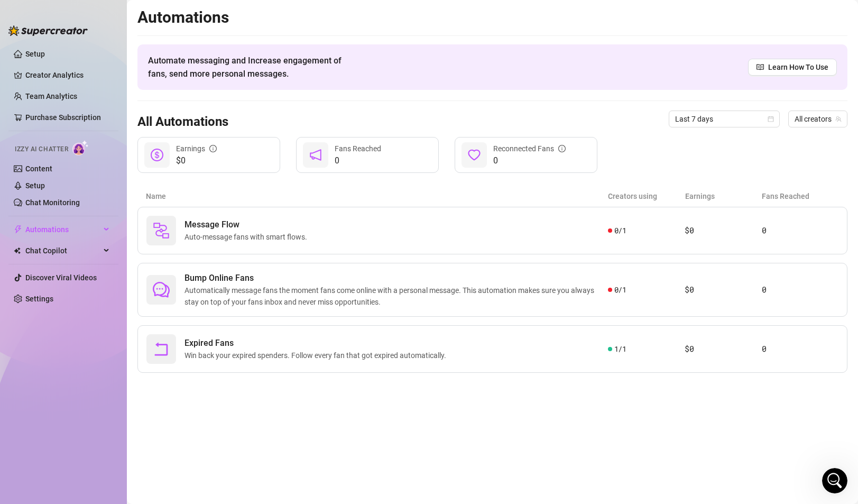
click at [76, 263] on ul "Setup Creator Analytics Team Analytics Purchase Subscription Izzy AI Chatter Co…" at bounding box center [63, 265] width 110 height 449
click at [76, 262] on ul "Setup Creator Analytics Team Analytics Purchase Subscription Izzy AI Chatter Co…" at bounding box center [63, 265] width 110 height 449
click at [83, 250] on span "Chat Copilot" at bounding box center [62, 250] width 75 height 17
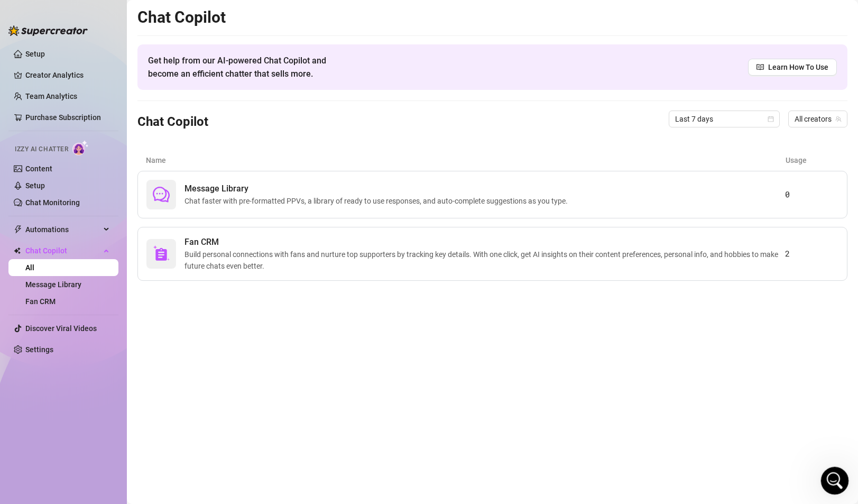
click at [837, 485] on icon "Open Intercom Messenger" at bounding box center [833, 479] width 17 height 17
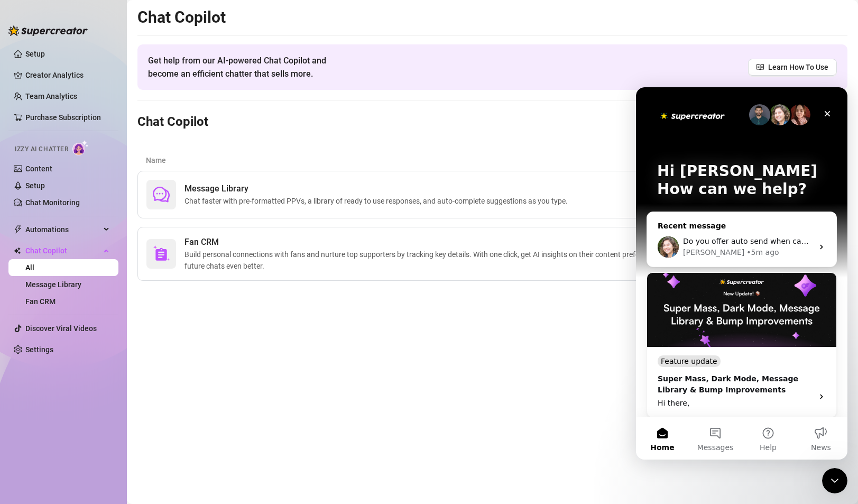
click at [743, 254] on div "[PERSON_NAME] • 5m ago" at bounding box center [748, 252] width 130 height 11
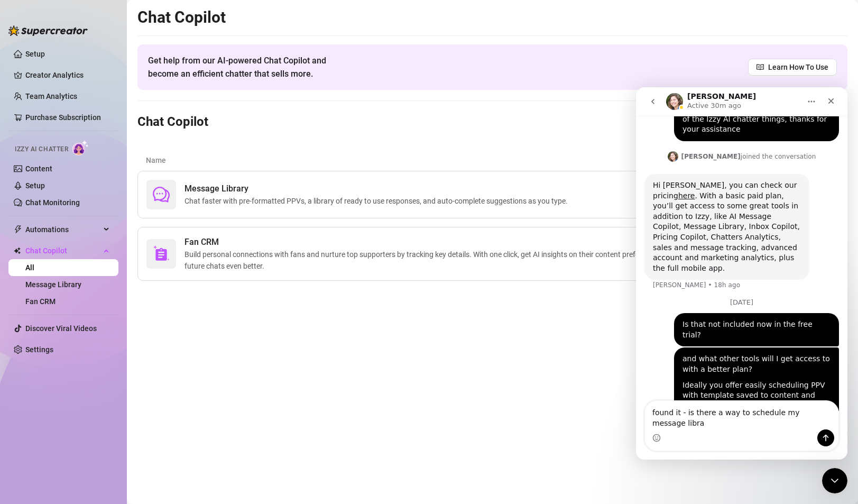
scroll to position [1300, 0]
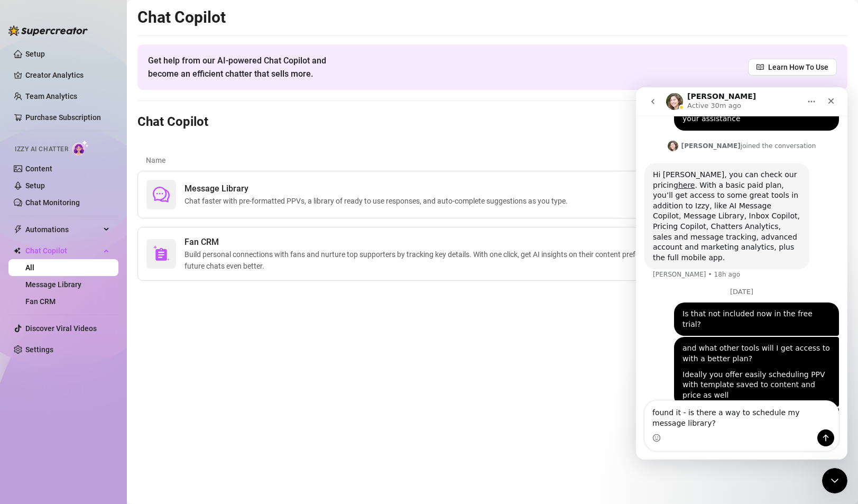
click at [680, 414] on textarea "found it - is there a way to schedule my message library?" at bounding box center [742, 415] width 194 height 29
click at [729, 424] on textarea "found something - is there a way to schedule my message library?" at bounding box center [742, 415] width 194 height 29
type textarea "found something - is there a way to schedule my message library? as PPV"
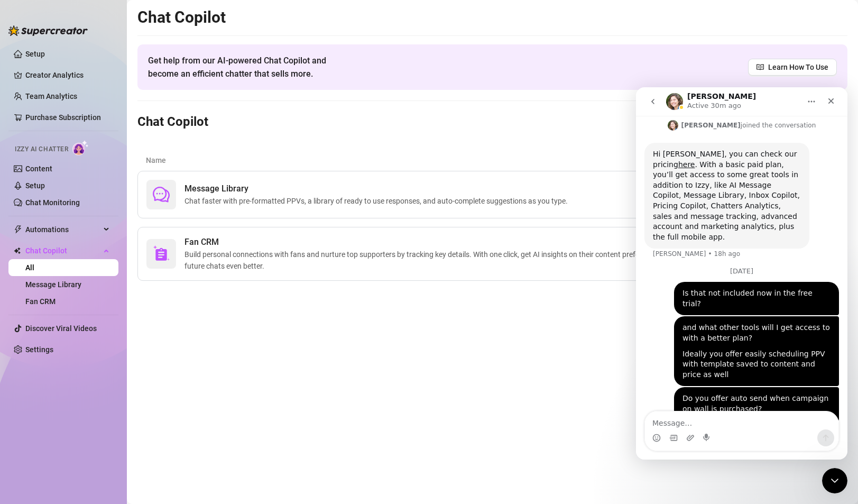
scroll to position [1324, 0]
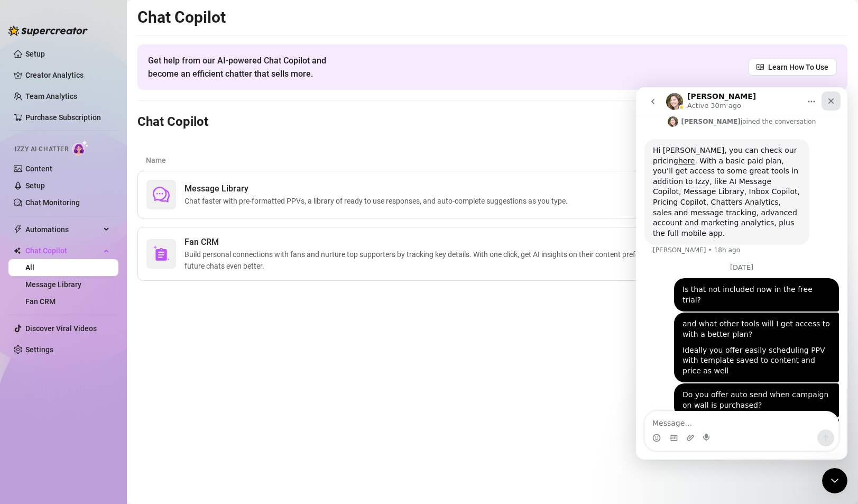
click at [830, 95] on div "Close" at bounding box center [831, 101] width 19 height 19
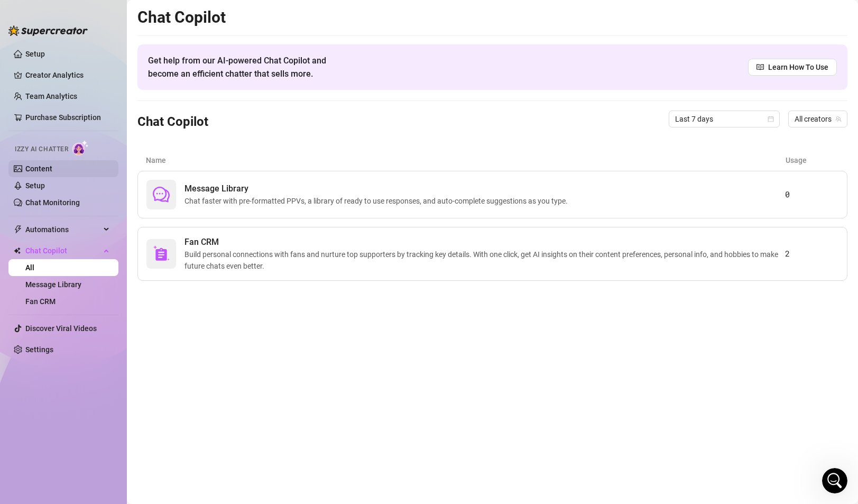
click at [52, 165] on link "Content" at bounding box center [38, 168] width 27 height 8
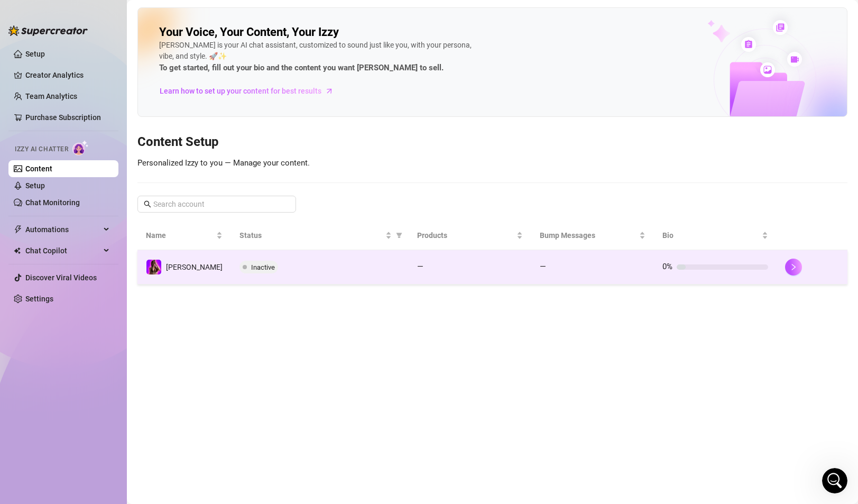
click at [201, 267] on td "[PERSON_NAME]" at bounding box center [185, 267] width 94 height 34
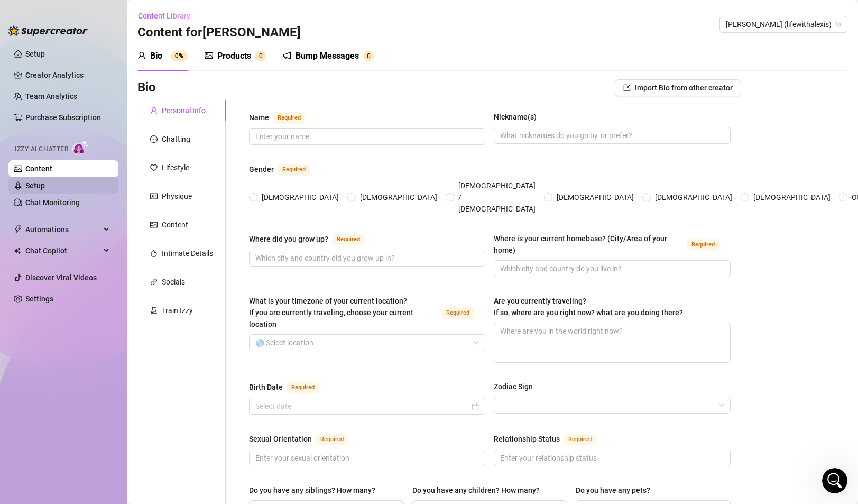
click at [45, 186] on link "Setup" at bounding box center [35, 185] width 20 height 8
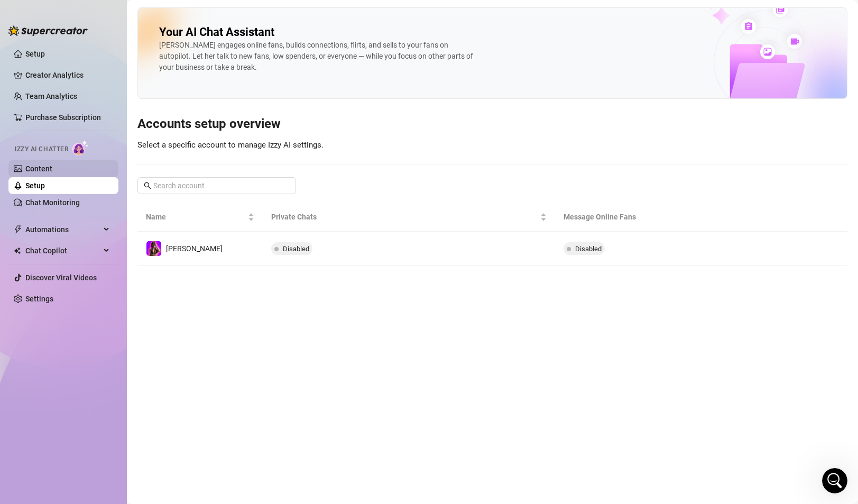
click at [52, 169] on link "Content" at bounding box center [38, 168] width 27 height 8
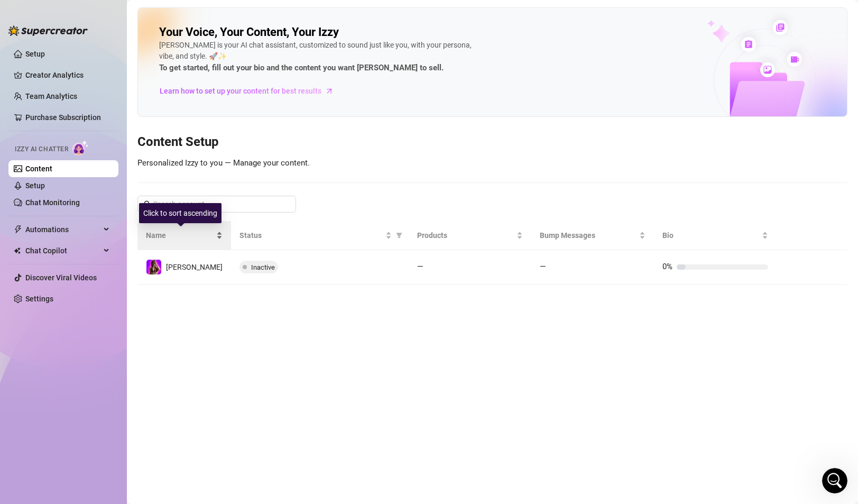
click at [190, 241] on div "Name" at bounding box center [184, 236] width 77 height 12
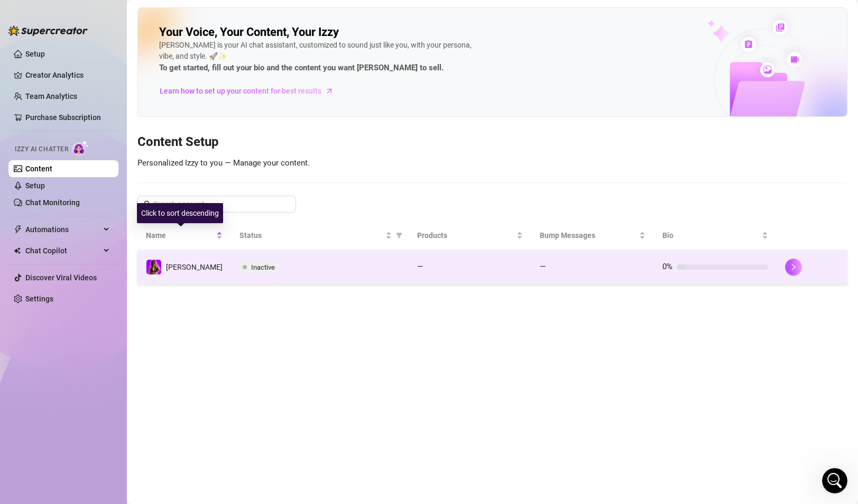
click at [194, 254] on td "[PERSON_NAME]" at bounding box center [185, 267] width 94 height 34
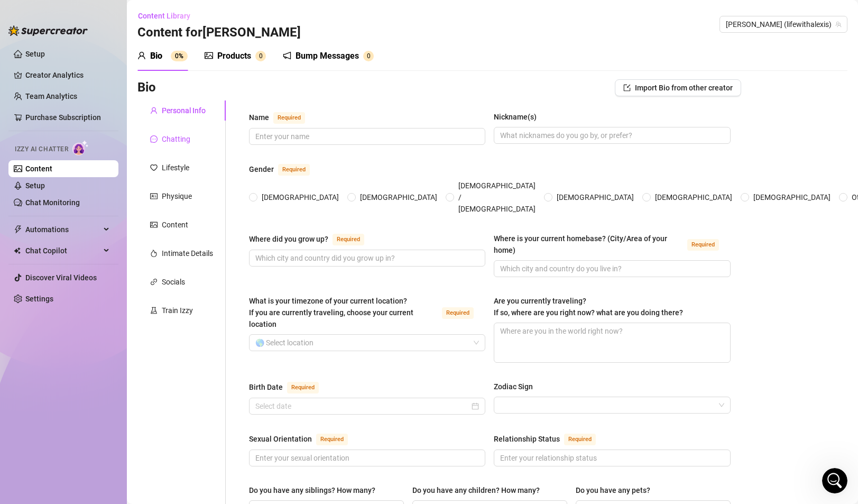
click at [181, 139] on div "Chatting" at bounding box center [176, 139] width 29 height 12
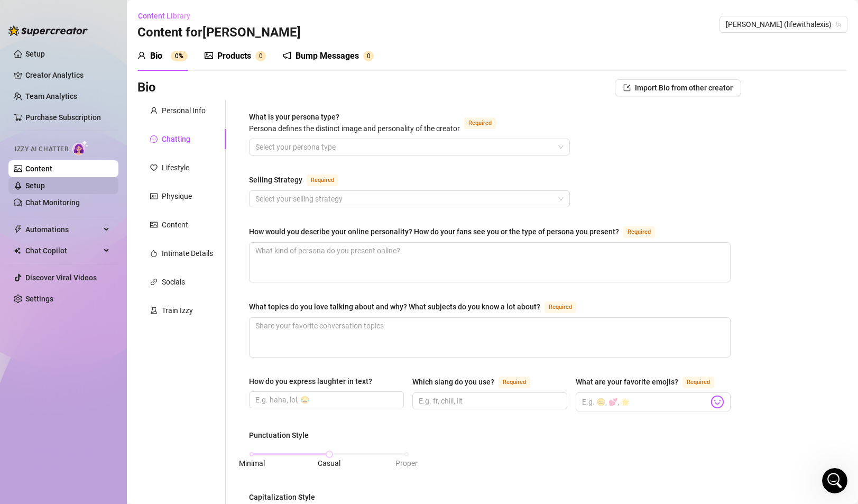
click at [45, 183] on link "Setup" at bounding box center [35, 185] width 20 height 8
